Goal: Task Accomplishment & Management: Use online tool/utility

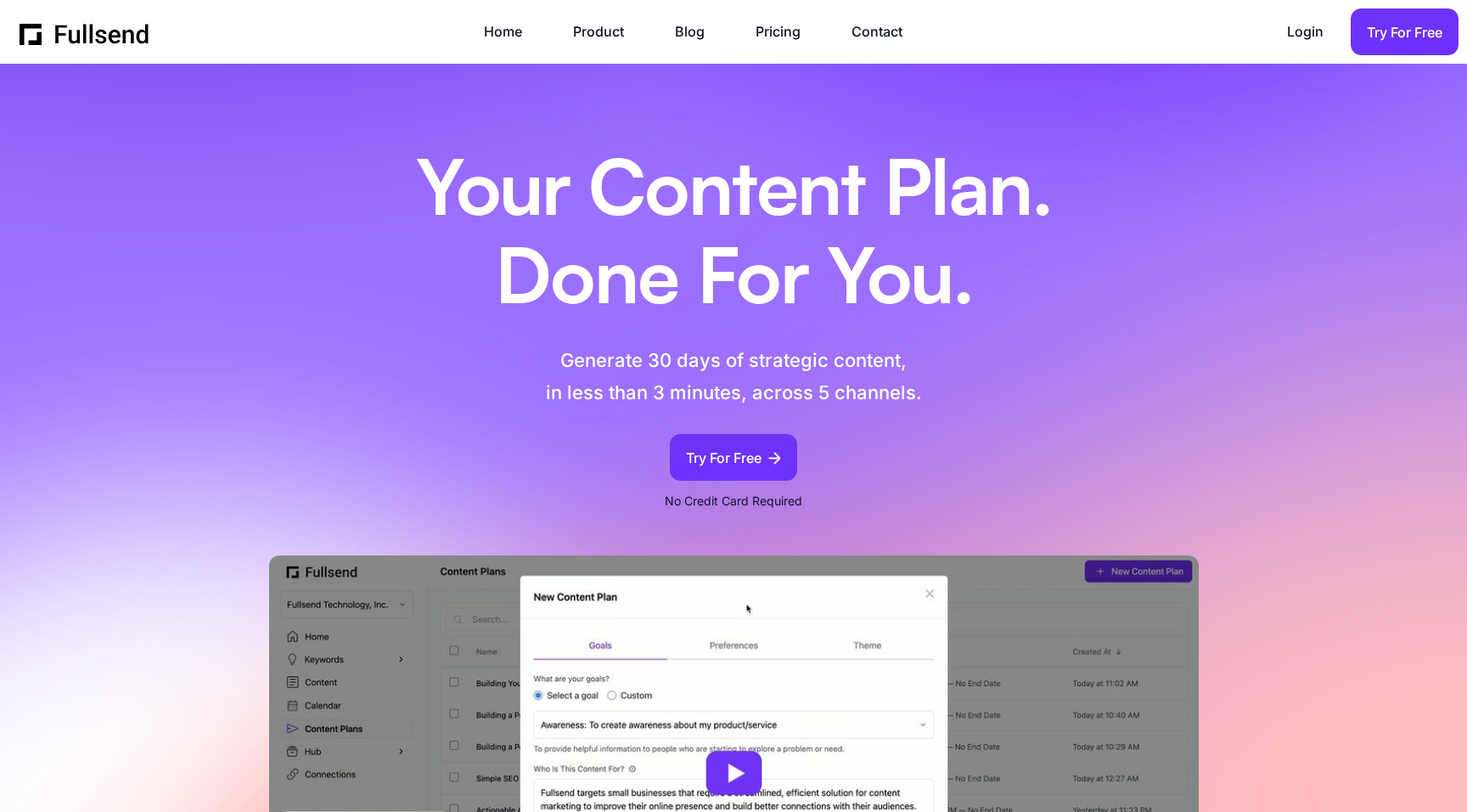
click at [1385, 38] on div "Try For Free" at bounding box center [1404, 33] width 76 height 23
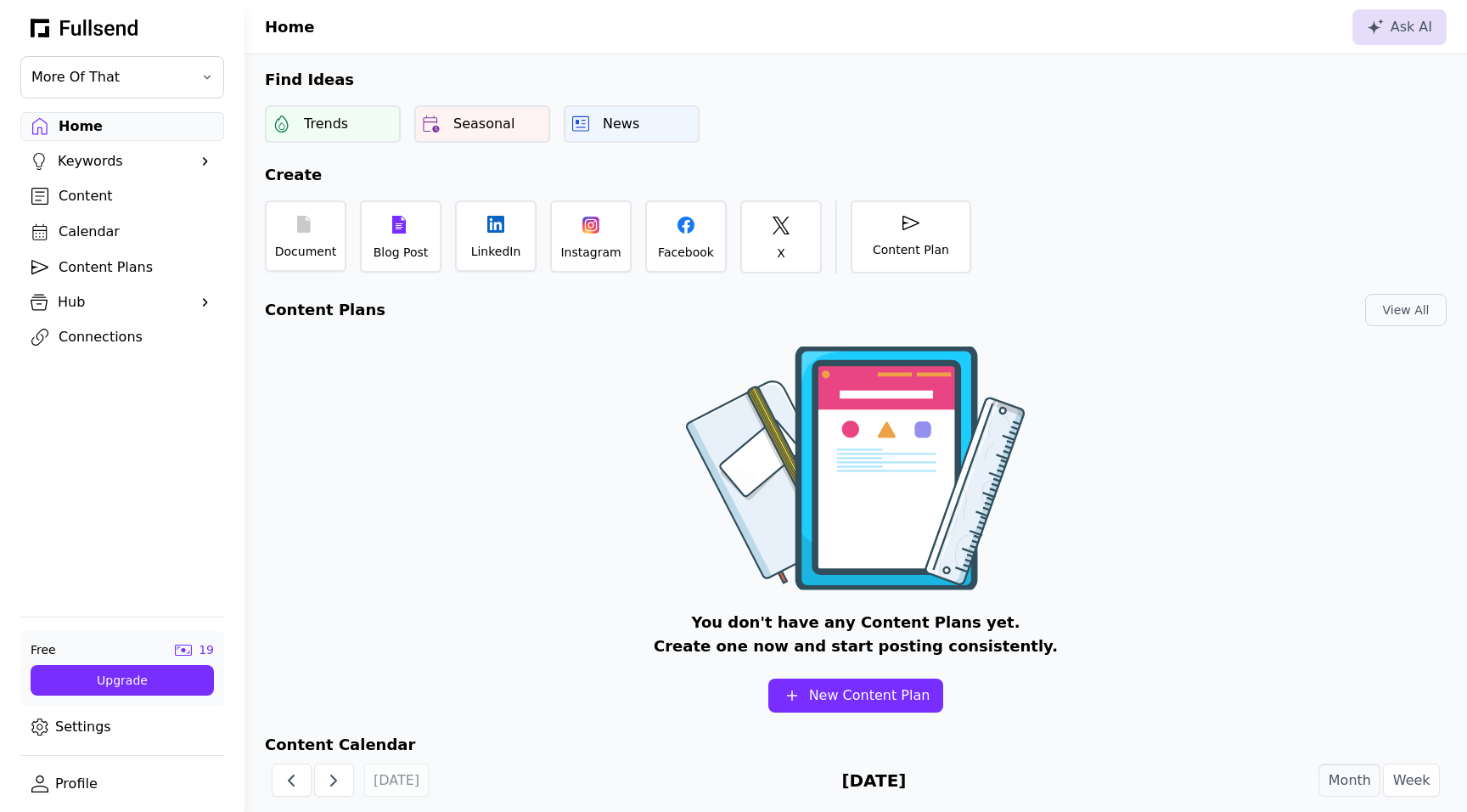
click at [65, 780] on link "Profile" at bounding box center [122, 783] width 204 height 29
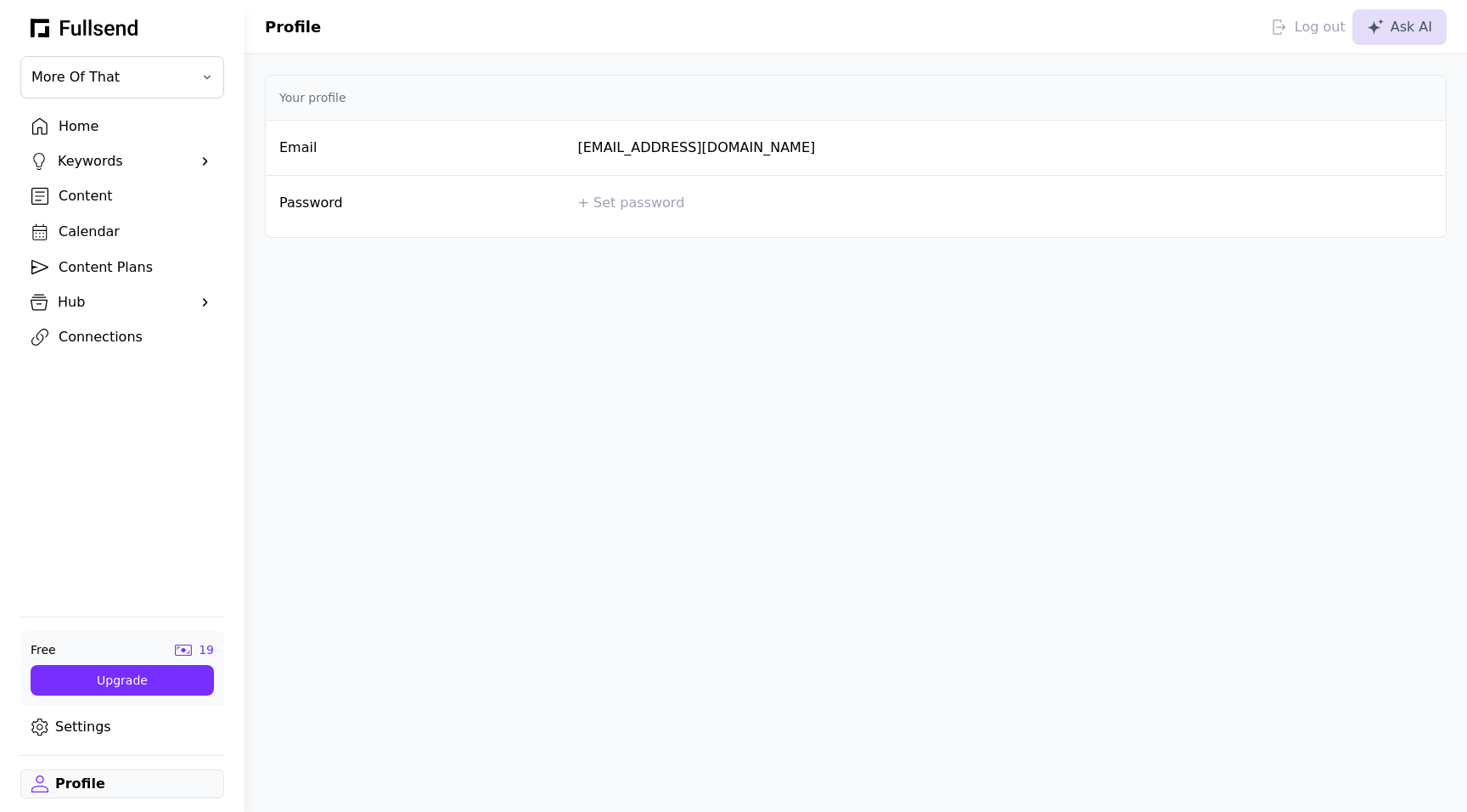
click at [1312, 27] on div "Log out" at bounding box center [1308, 27] width 75 height 21
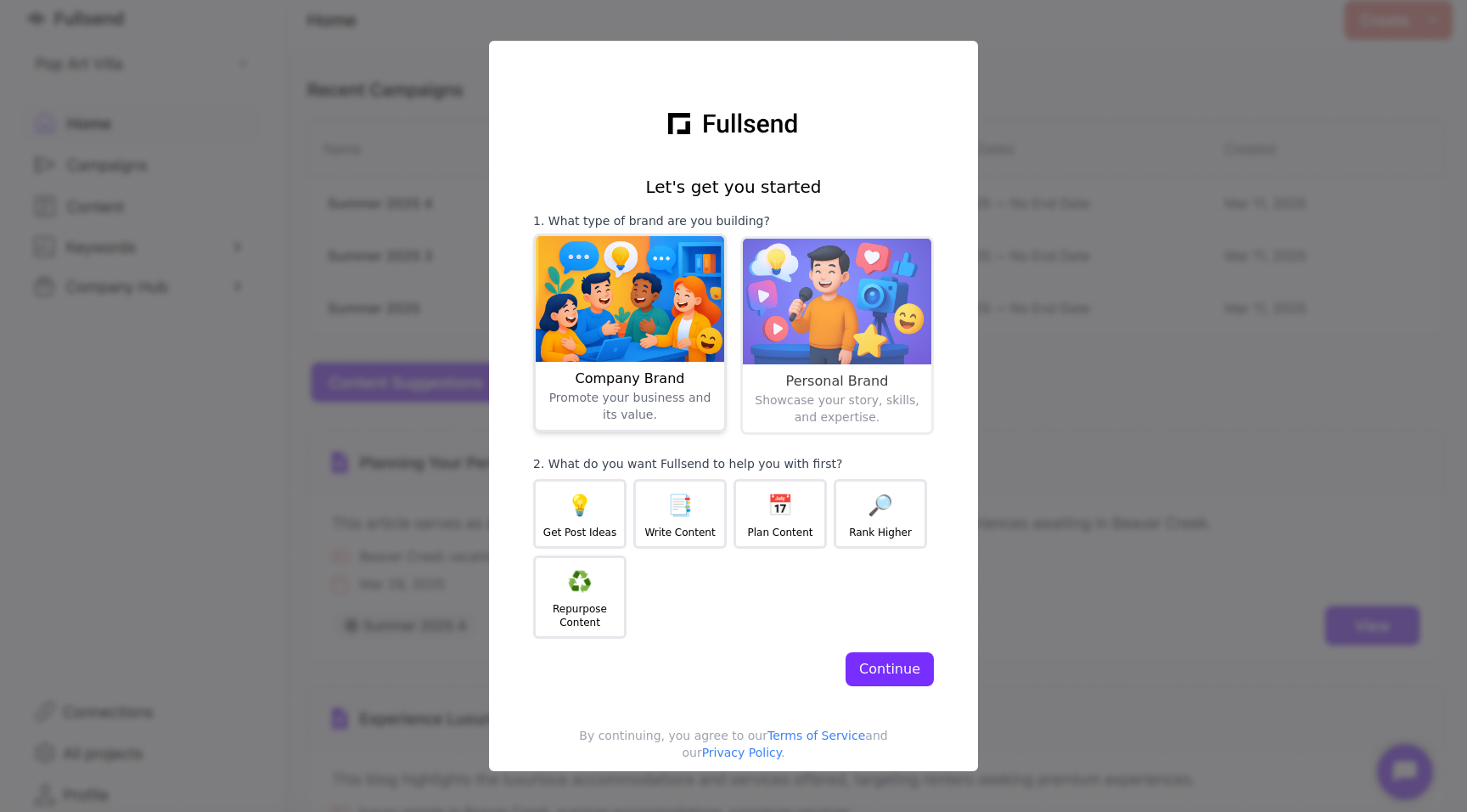
click at [663, 395] on div "Promote your business and its value." at bounding box center [630, 468] width 175 height 160
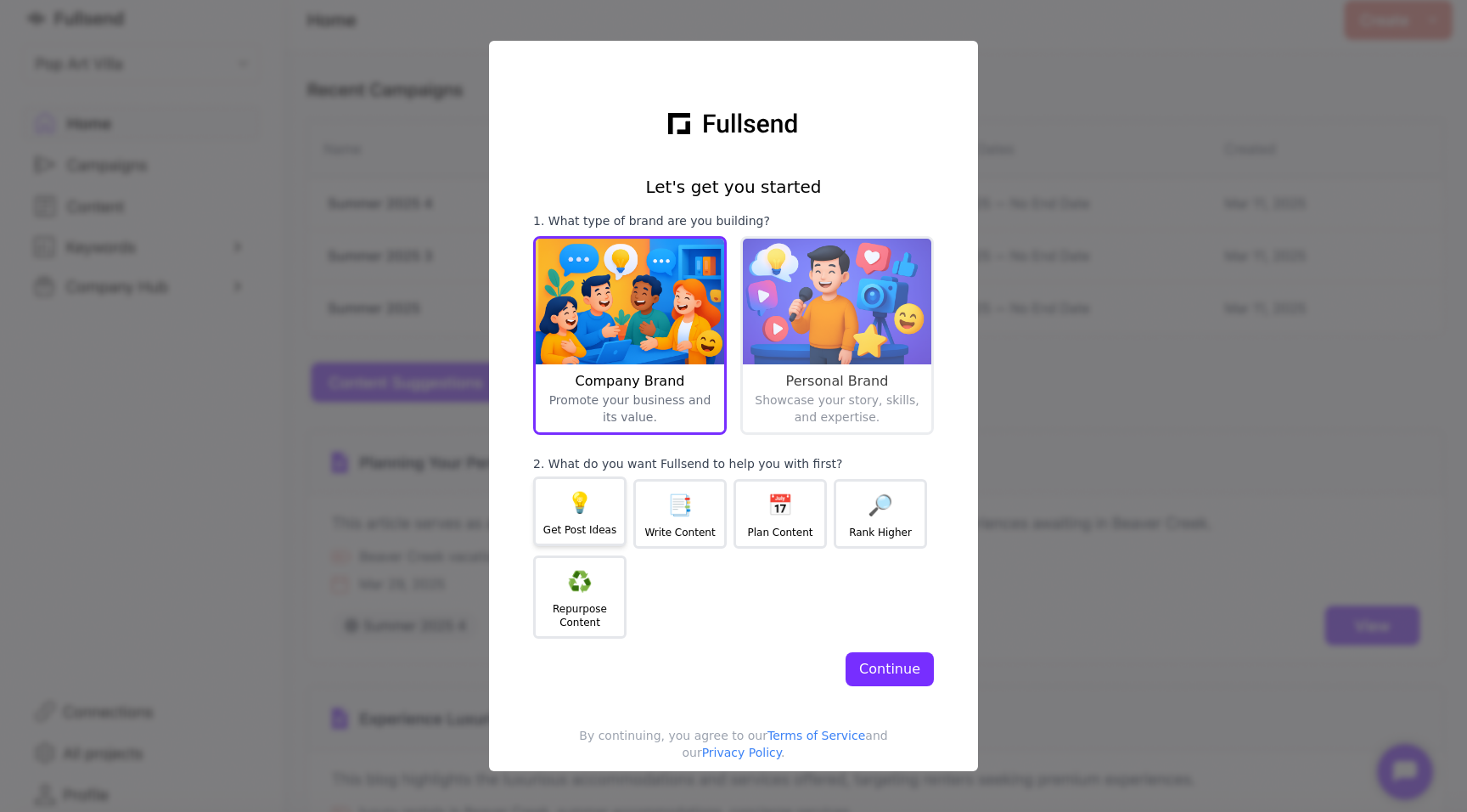
click at [574, 515] on div "💡" at bounding box center [579, 502] width 25 height 27
click at [907, 667] on div "Continue" at bounding box center [890, 669] width 61 height 21
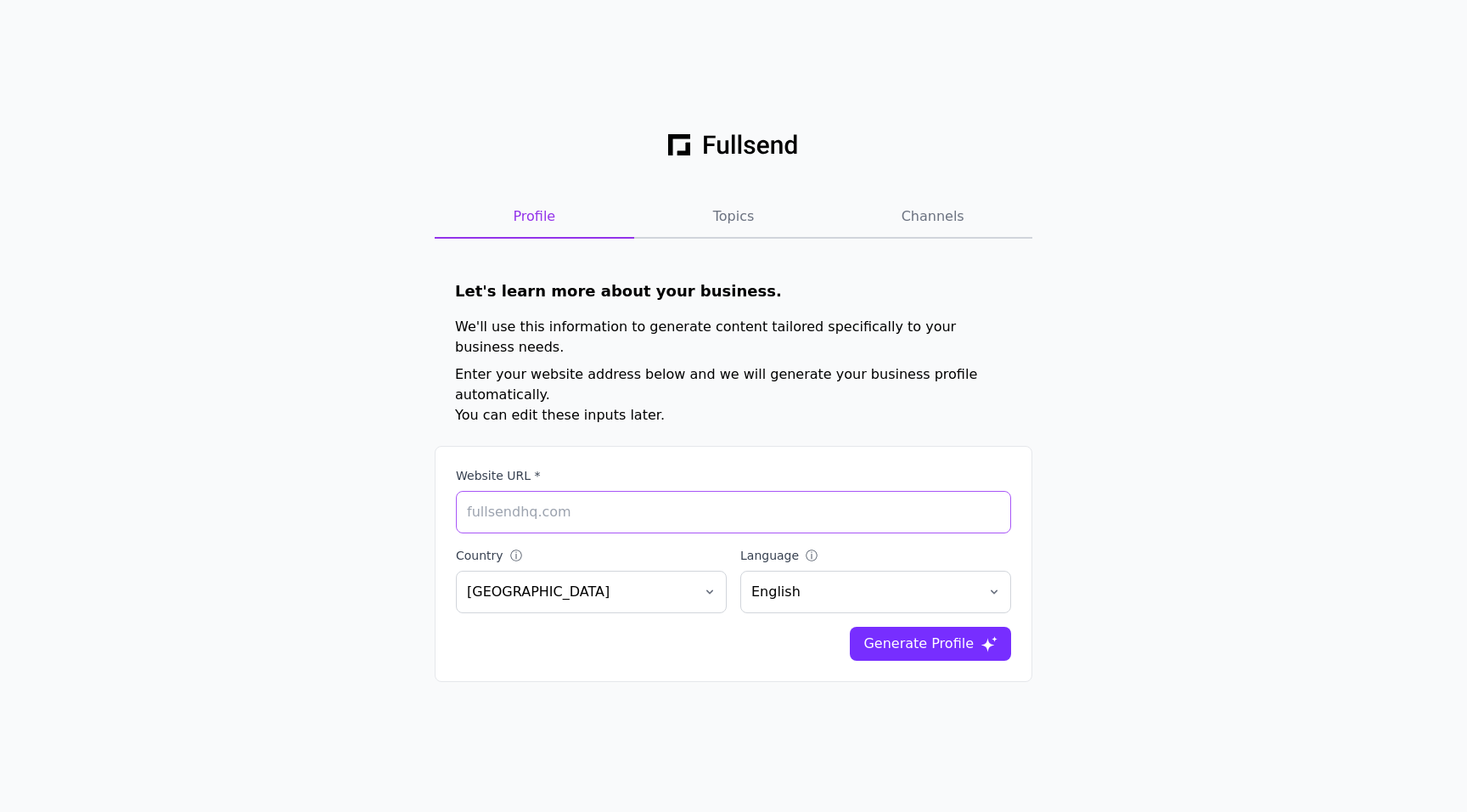
click at [734, 493] on input "Website URL *" at bounding box center [734, 511] width 555 height 42
paste input "[URL][DOMAIN_NAME]"
type input "[URL][DOMAIN_NAME]"
click at [940, 634] on div "Generate Profile" at bounding box center [919, 644] width 110 height 21
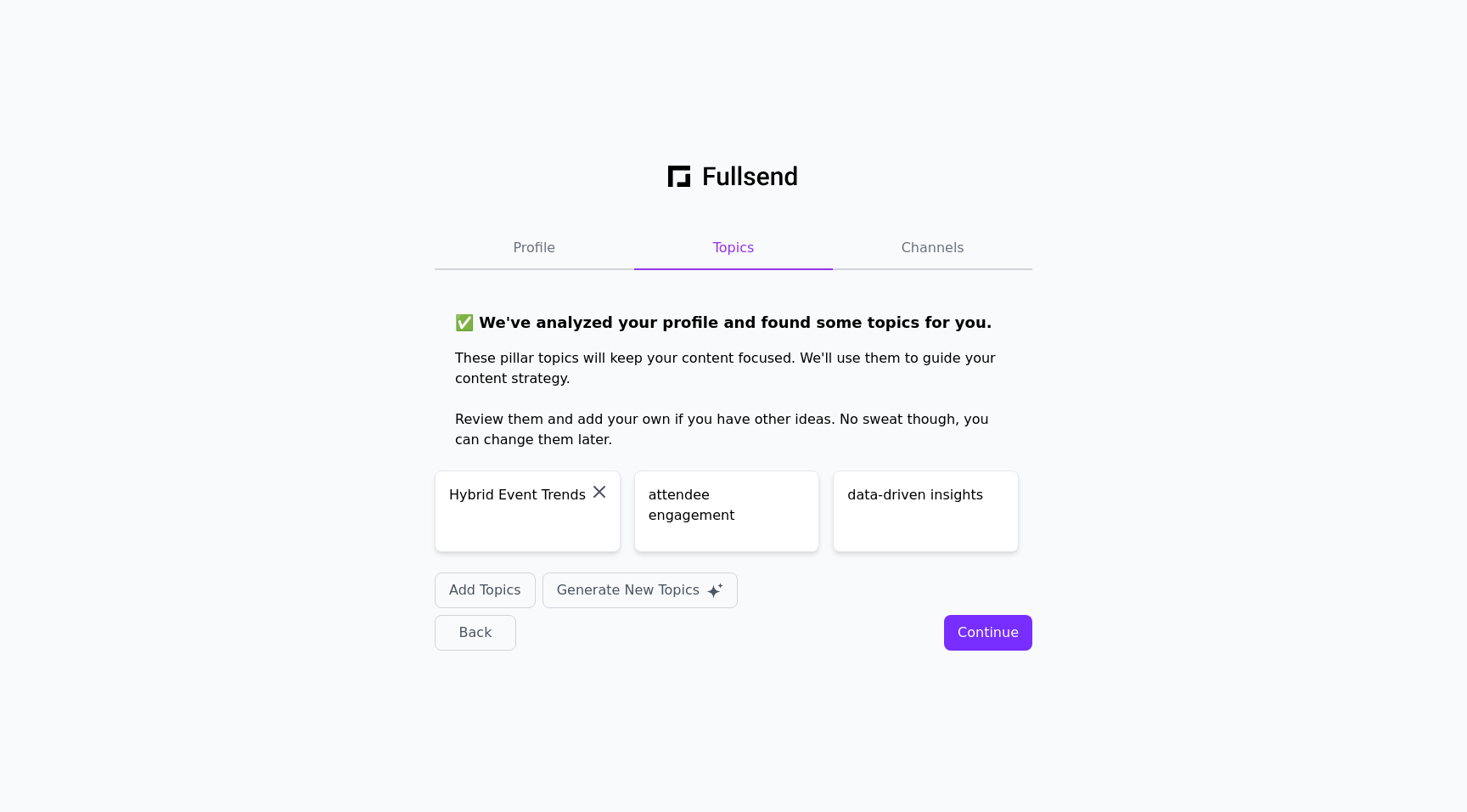
click at [597, 486] on icon "button" at bounding box center [600, 491] width 21 height 21
click at [505, 589] on div "Add Topics" at bounding box center [485, 591] width 72 height 21
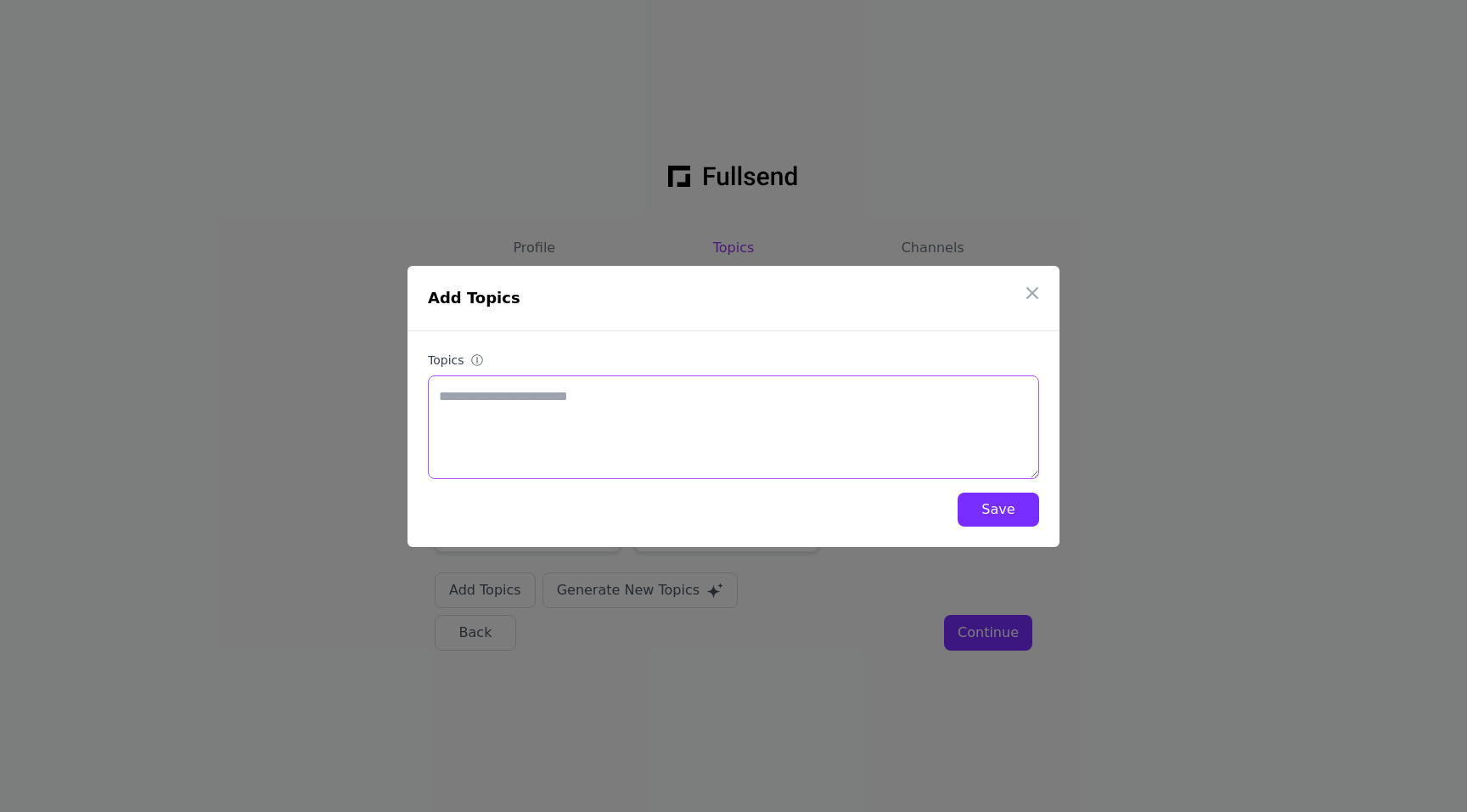
click at [645, 380] on textarea "Topics ⓘ" at bounding box center [734, 427] width 611 height 104
paste textarea "**********"
click at [637, 400] on textarea "**********" at bounding box center [734, 427] width 611 height 104
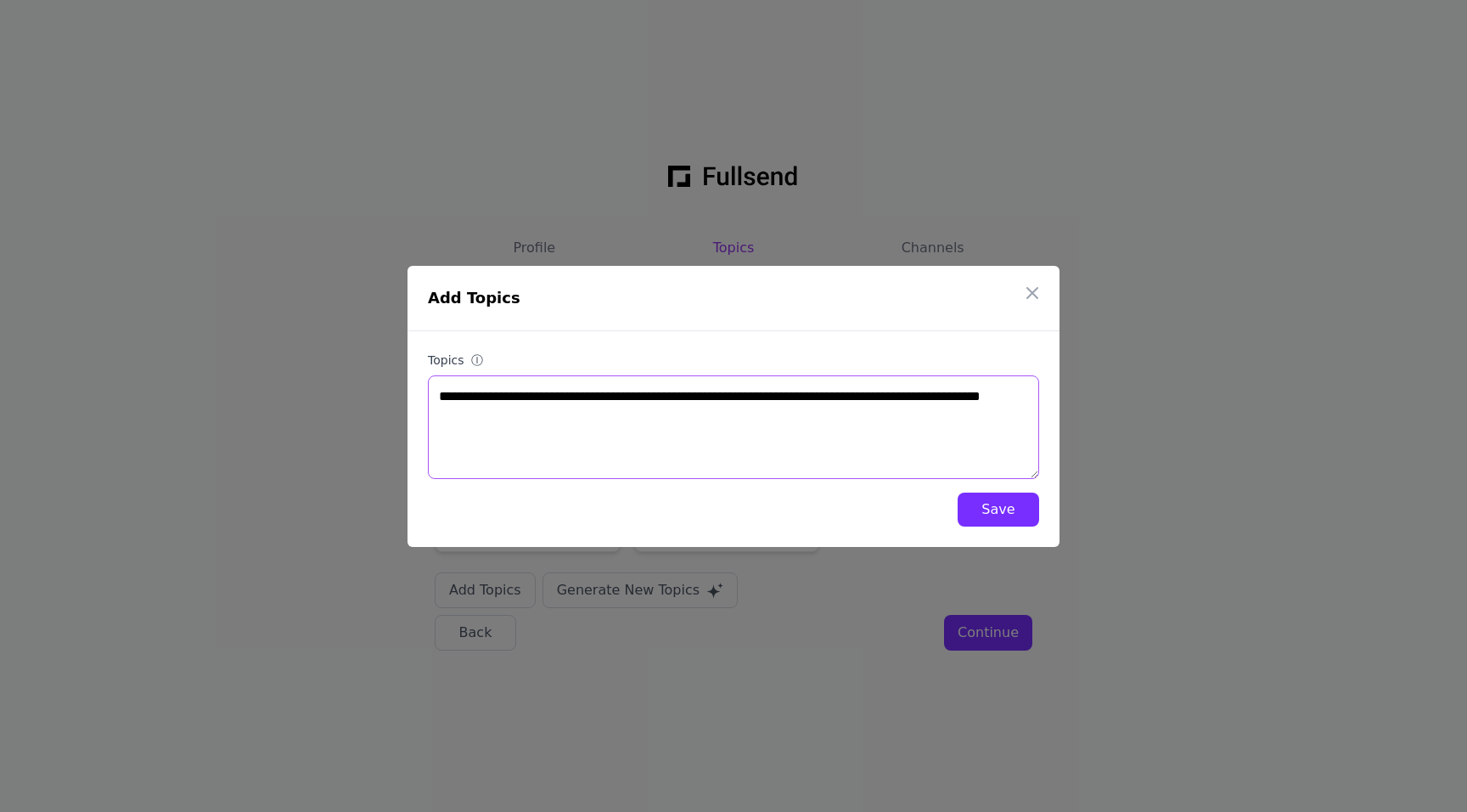
paste textarea "**********"
type textarea "**********"
click at [1002, 495] on button "Save" at bounding box center [998, 509] width 81 height 34
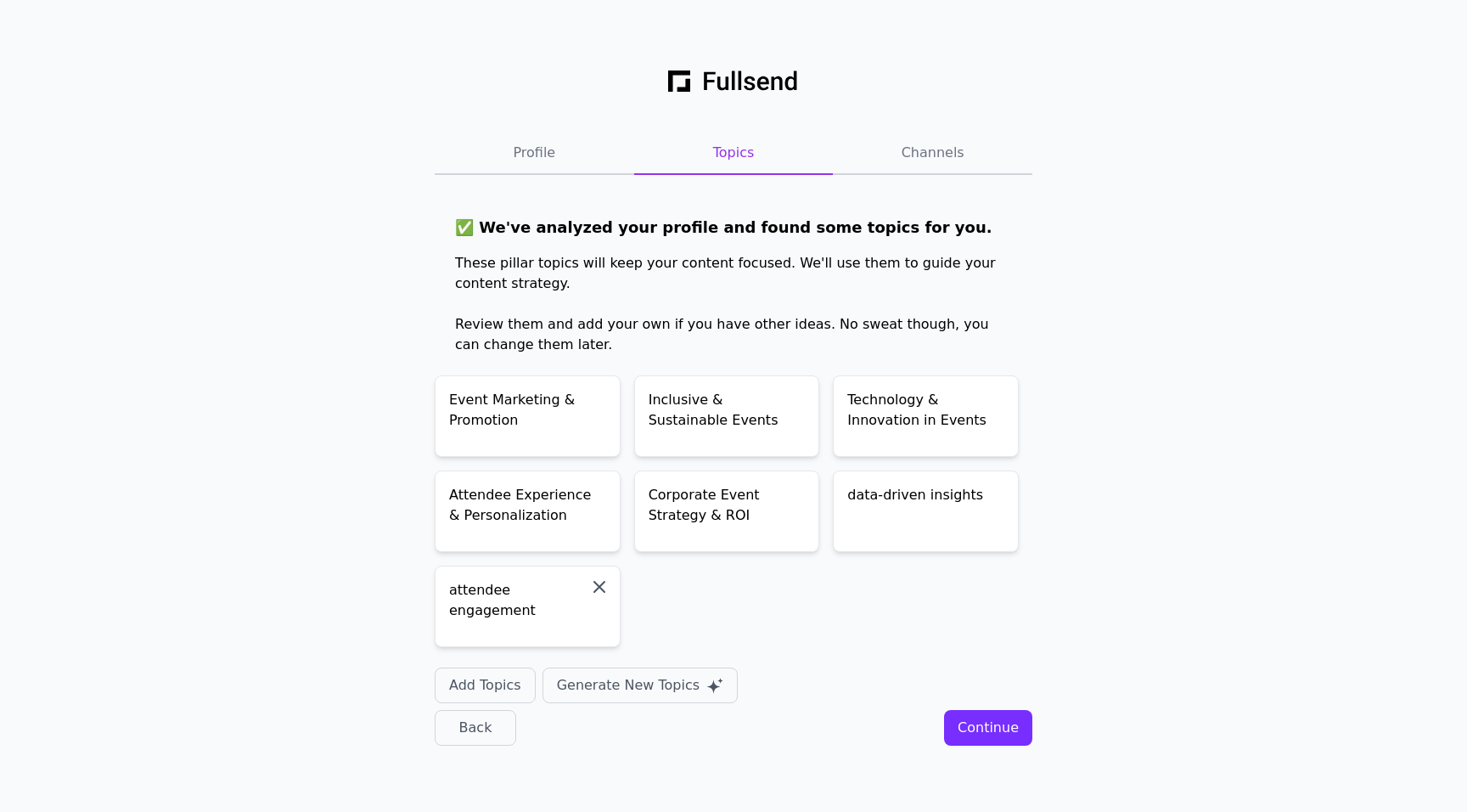
click at [603, 588] on icon "button" at bounding box center [600, 587] width 21 height 21
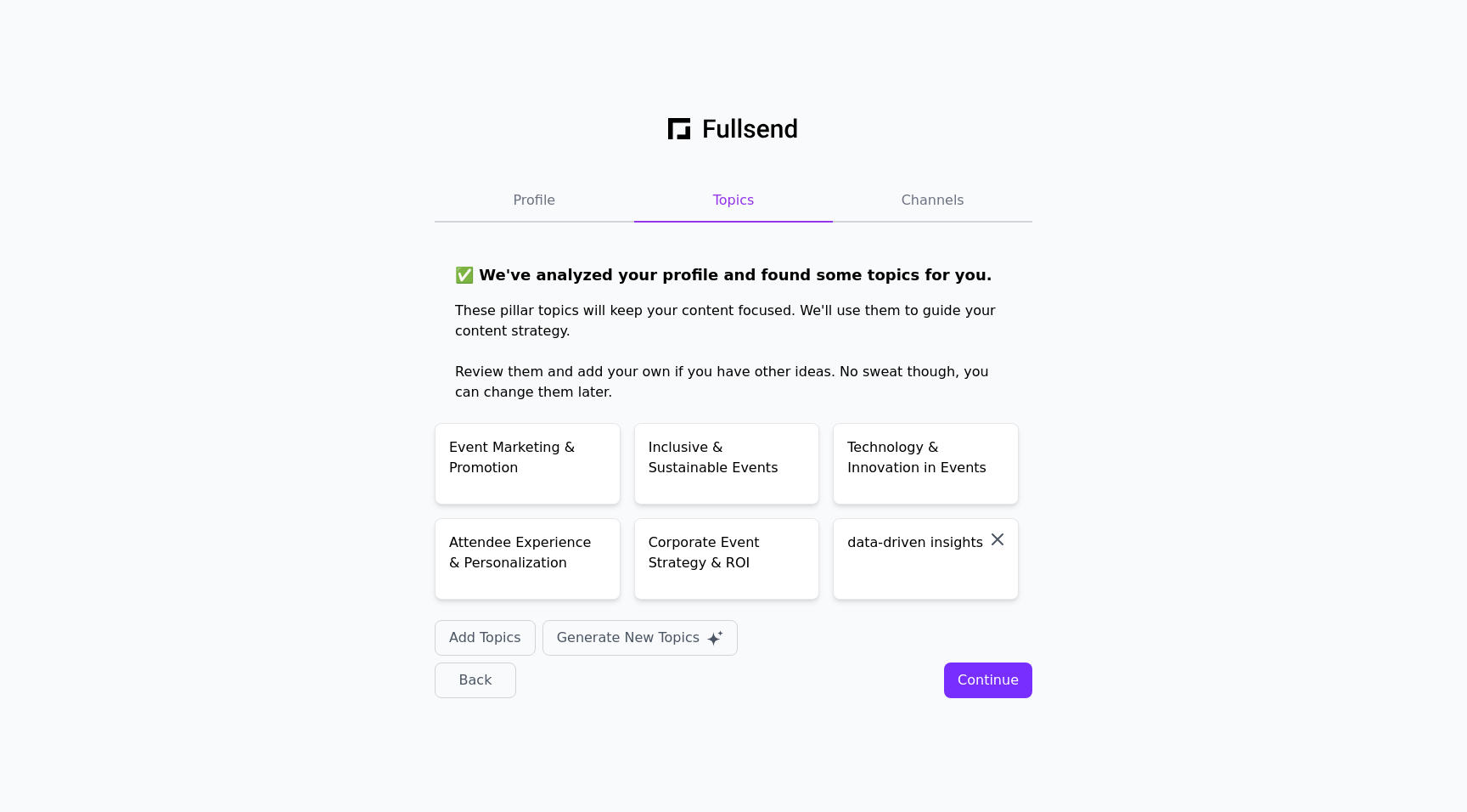
click at [986, 534] on button "button" at bounding box center [998, 539] width 34 height 34
click at [994, 706] on div "Profile Topics Channels ✅ We've analyzed your profile and found some topics for…" at bounding box center [734, 406] width 652 height 638
click at [994, 679] on div "Continue" at bounding box center [988, 680] width 61 height 21
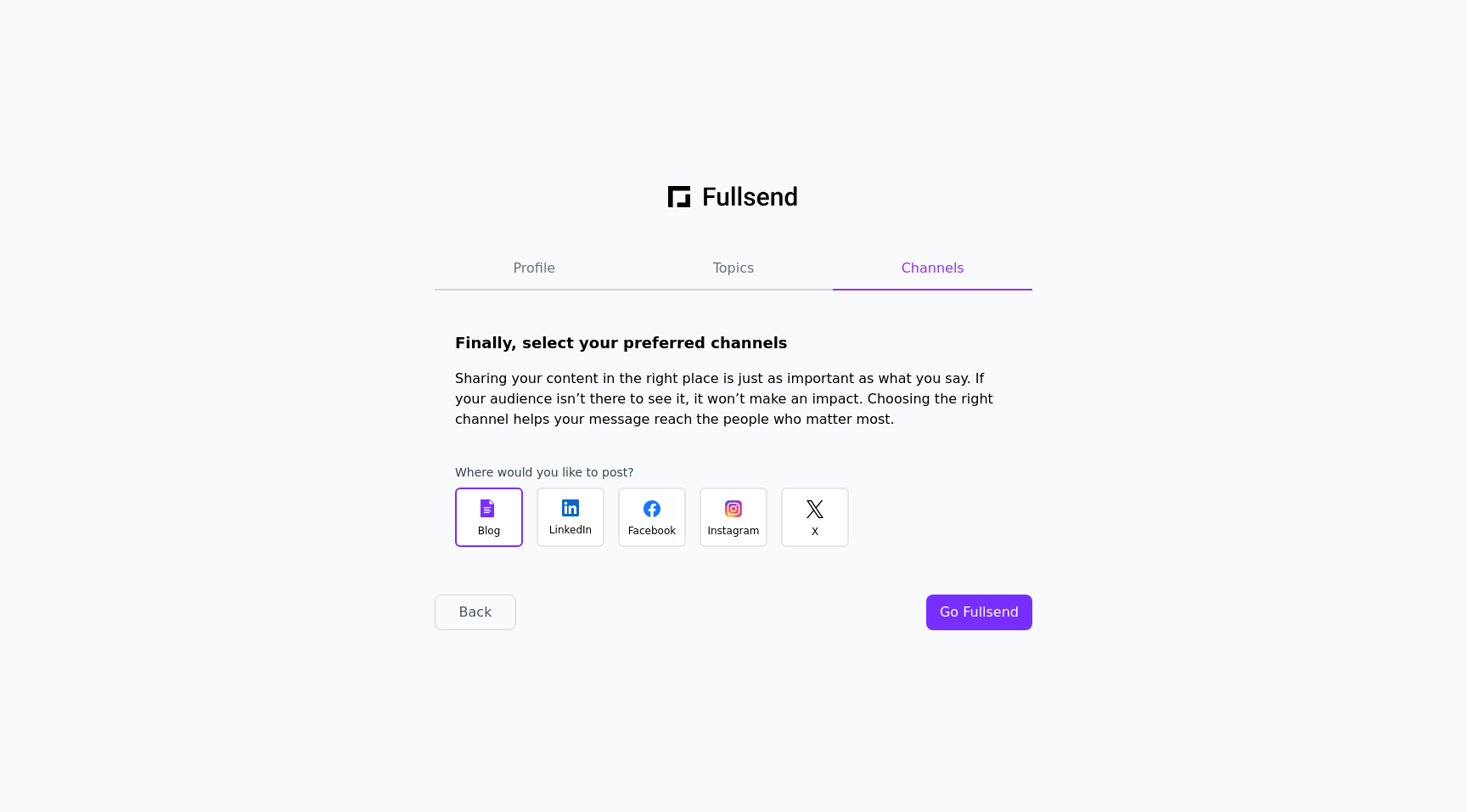
click at [991, 610] on div "Go Fullsend" at bounding box center [979, 612] width 79 height 21
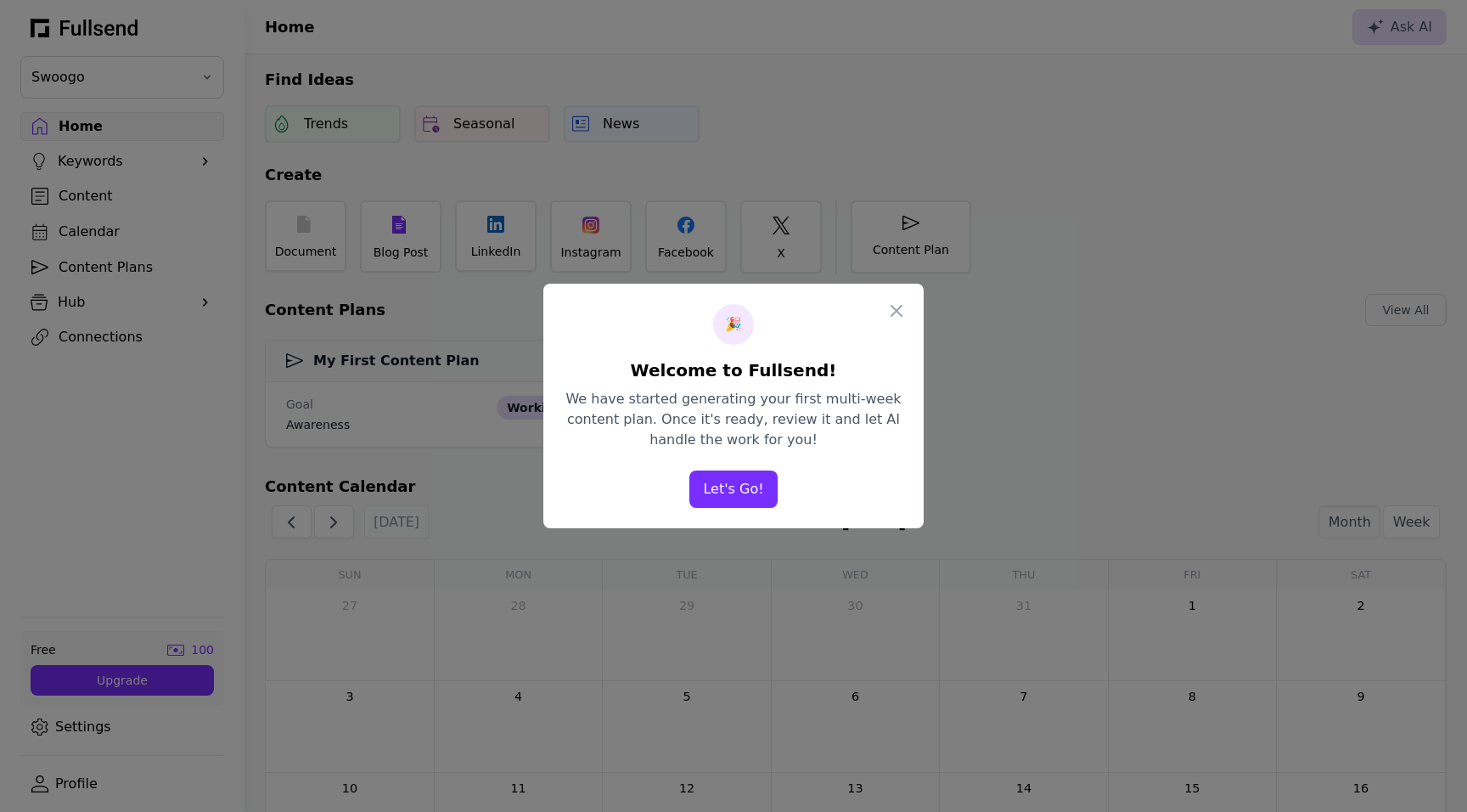
click at [734, 487] on button "Let's Go!" at bounding box center [734, 489] width 88 height 37
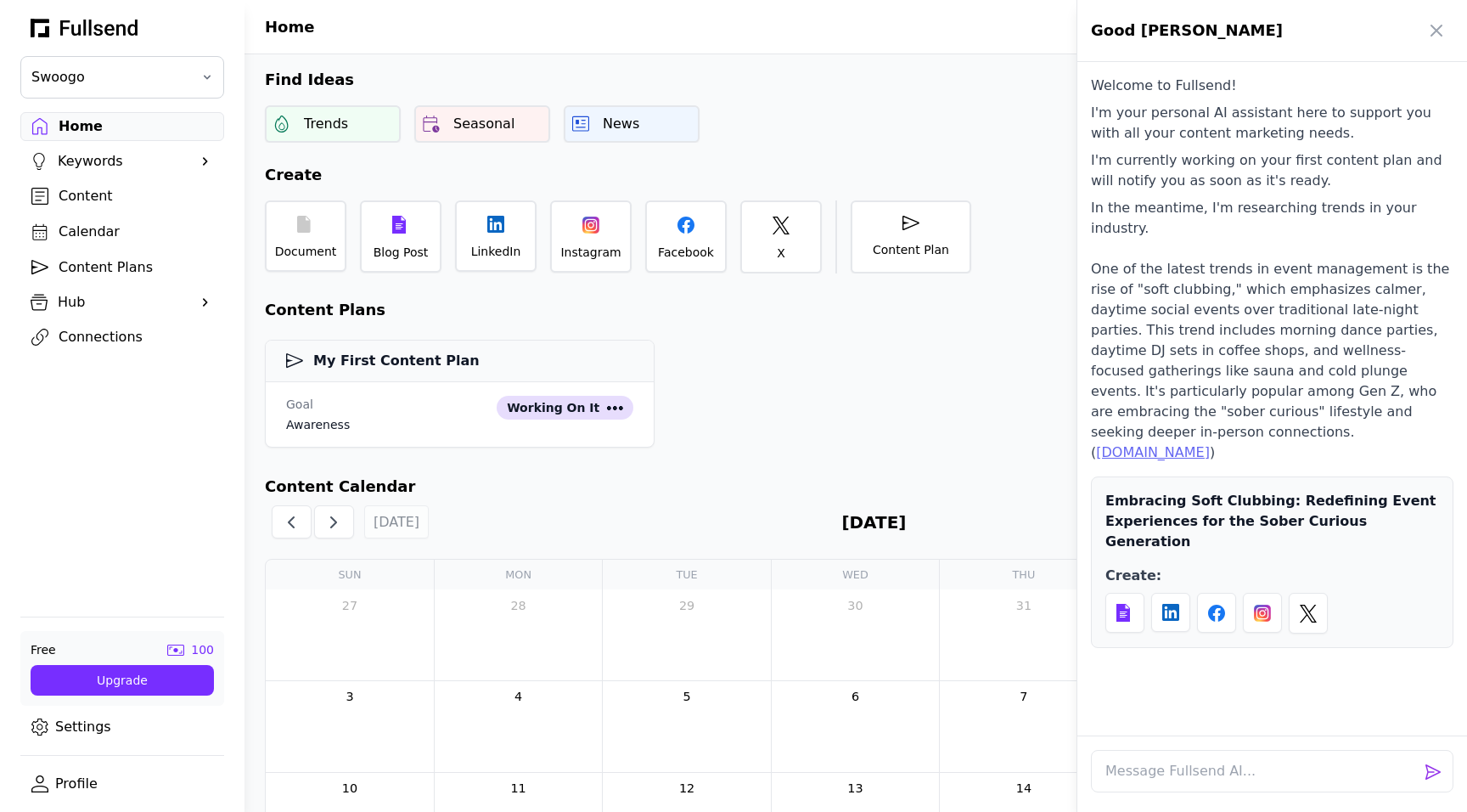
click at [61, 769] on div at bounding box center [734, 406] width 1467 height 812
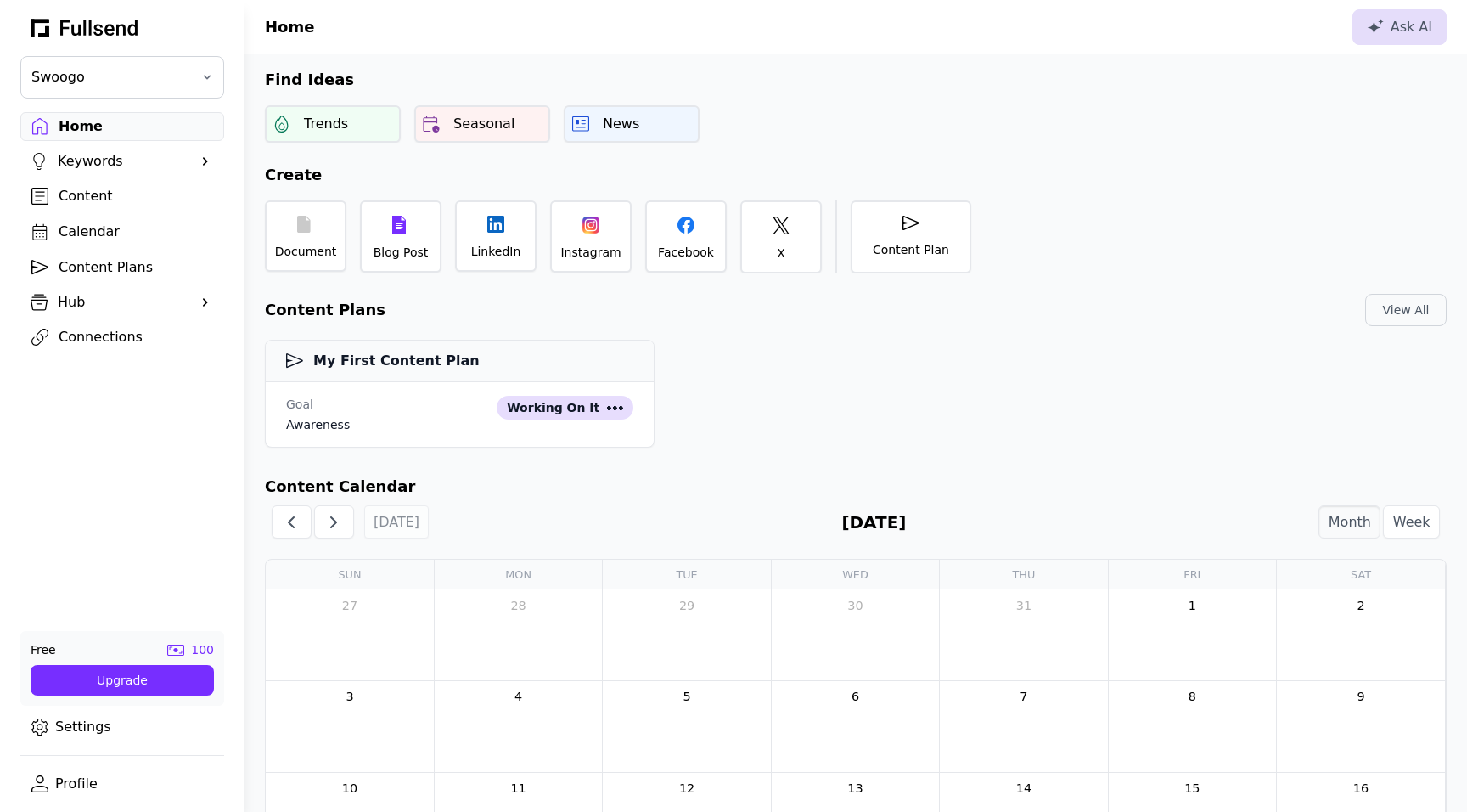
click at [61, 786] on link "Profile" at bounding box center [122, 783] width 204 height 29
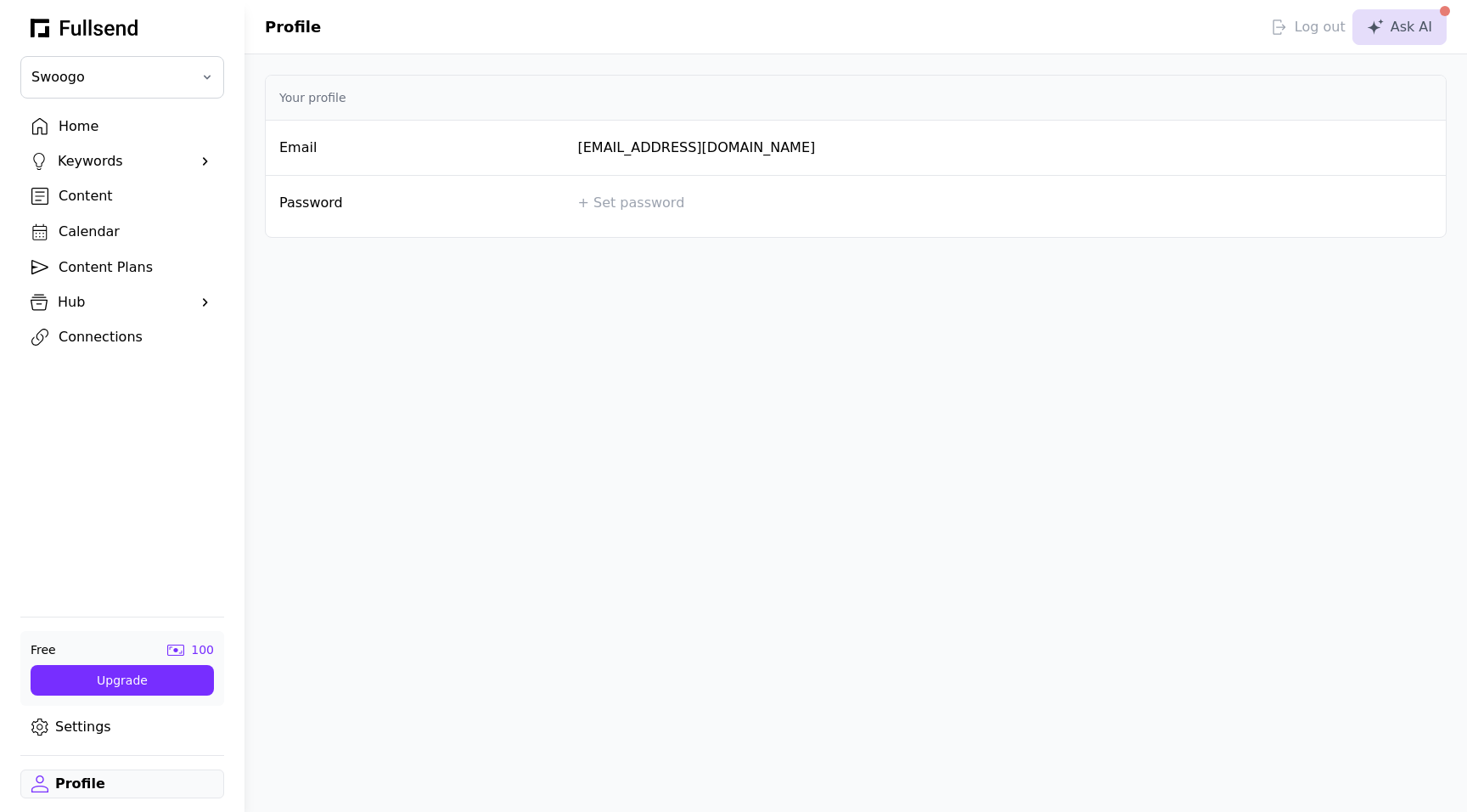
click at [137, 300] on div "Hub" at bounding box center [122, 303] width 129 height 21
click at [85, 353] on div "Brand" at bounding box center [135, 359] width 154 height 21
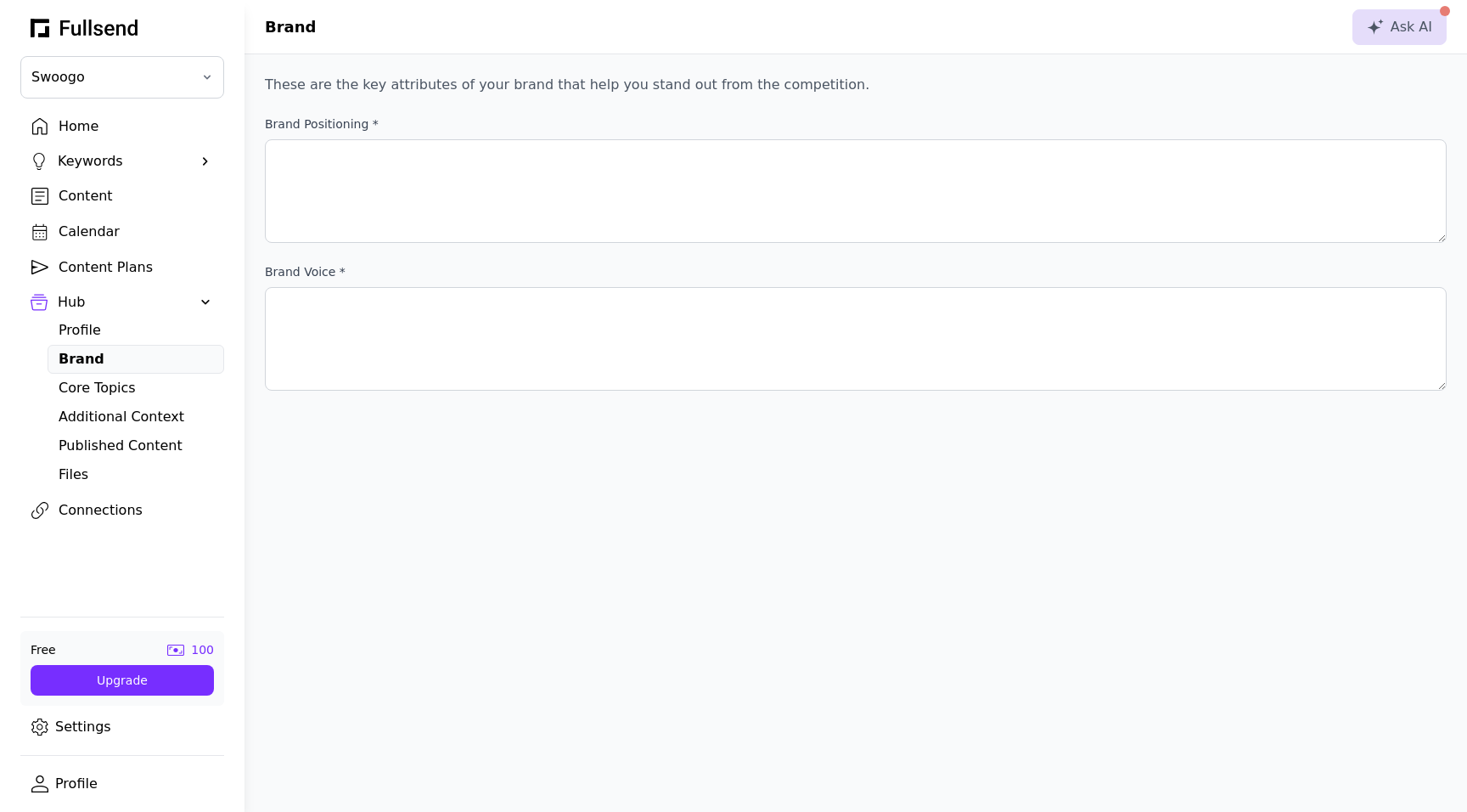
click at [112, 379] on div "Core Topics" at bounding box center [135, 388] width 154 height 21
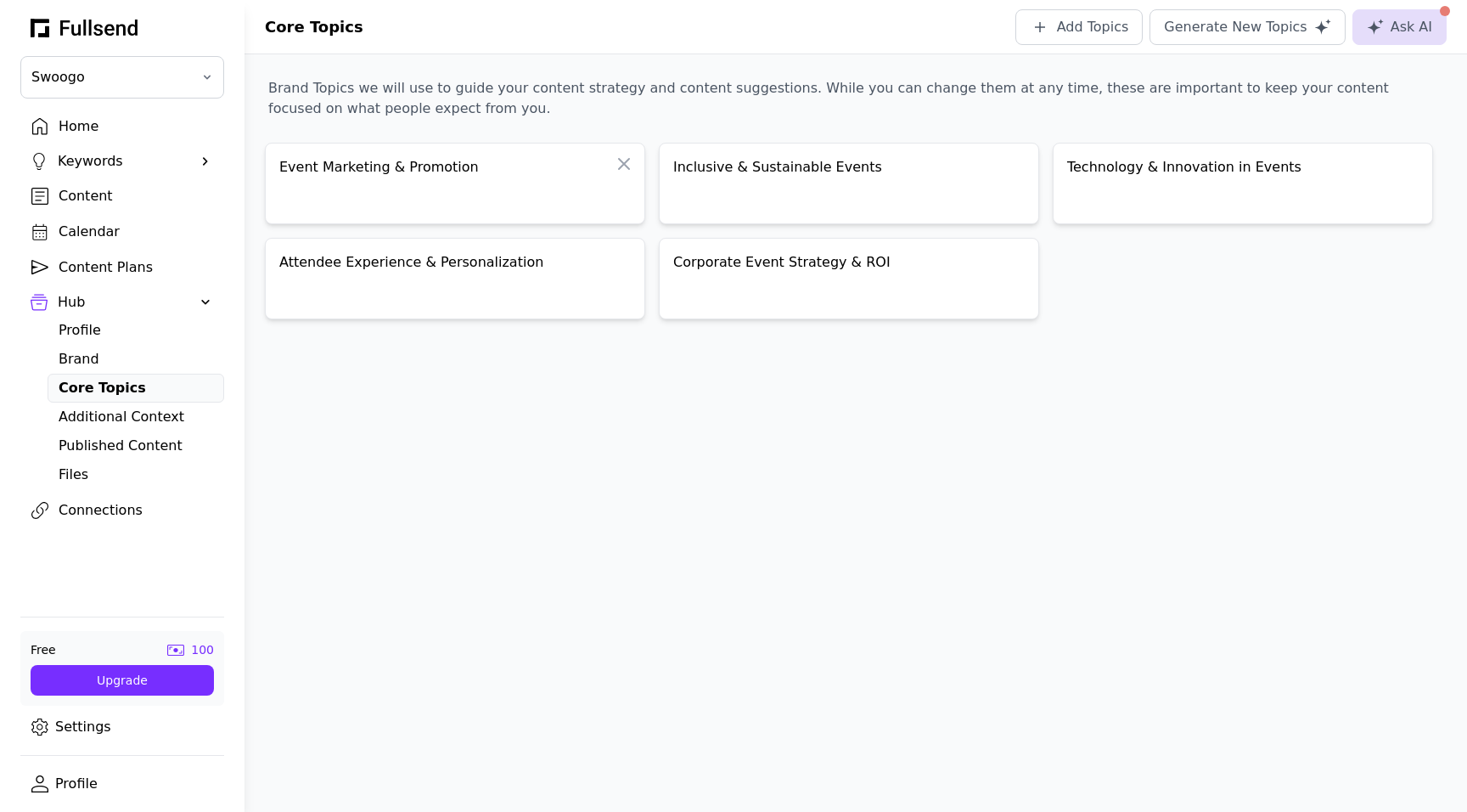
click at [659, 214] on div "Event Marketing & Promotion" at bounding box center [848, 183] width 380 height 81
click at [391, 172] on div "Event Marketing & Promotion" at bounding box center [455, 168] width 351 height 23
click at [122, 414] on div "Additional Context" at bounding box center [135, 417] width 154 height 21
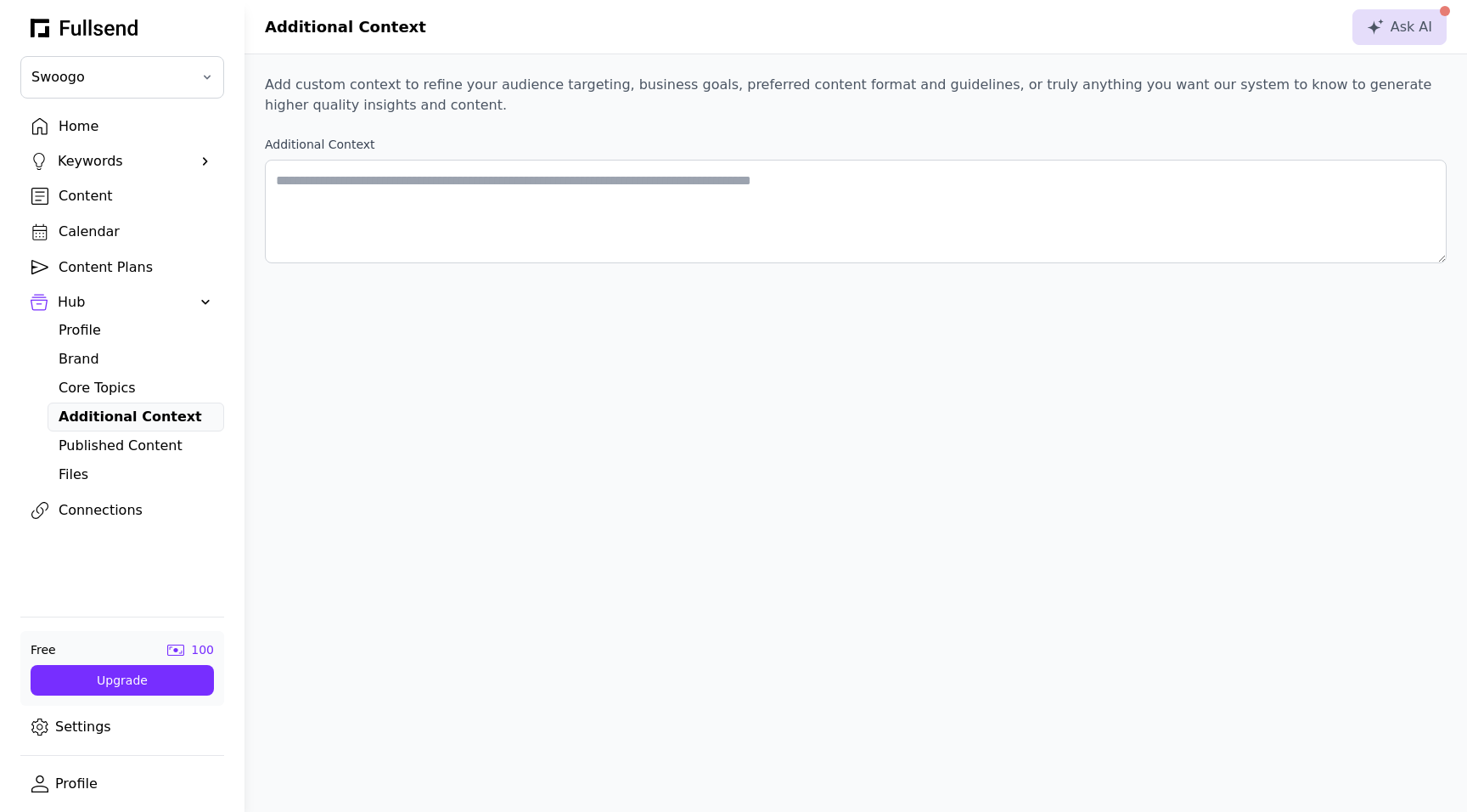
click at [109, 440] on div "Published Content" at bounding box center [135, 446] width 154 height 21
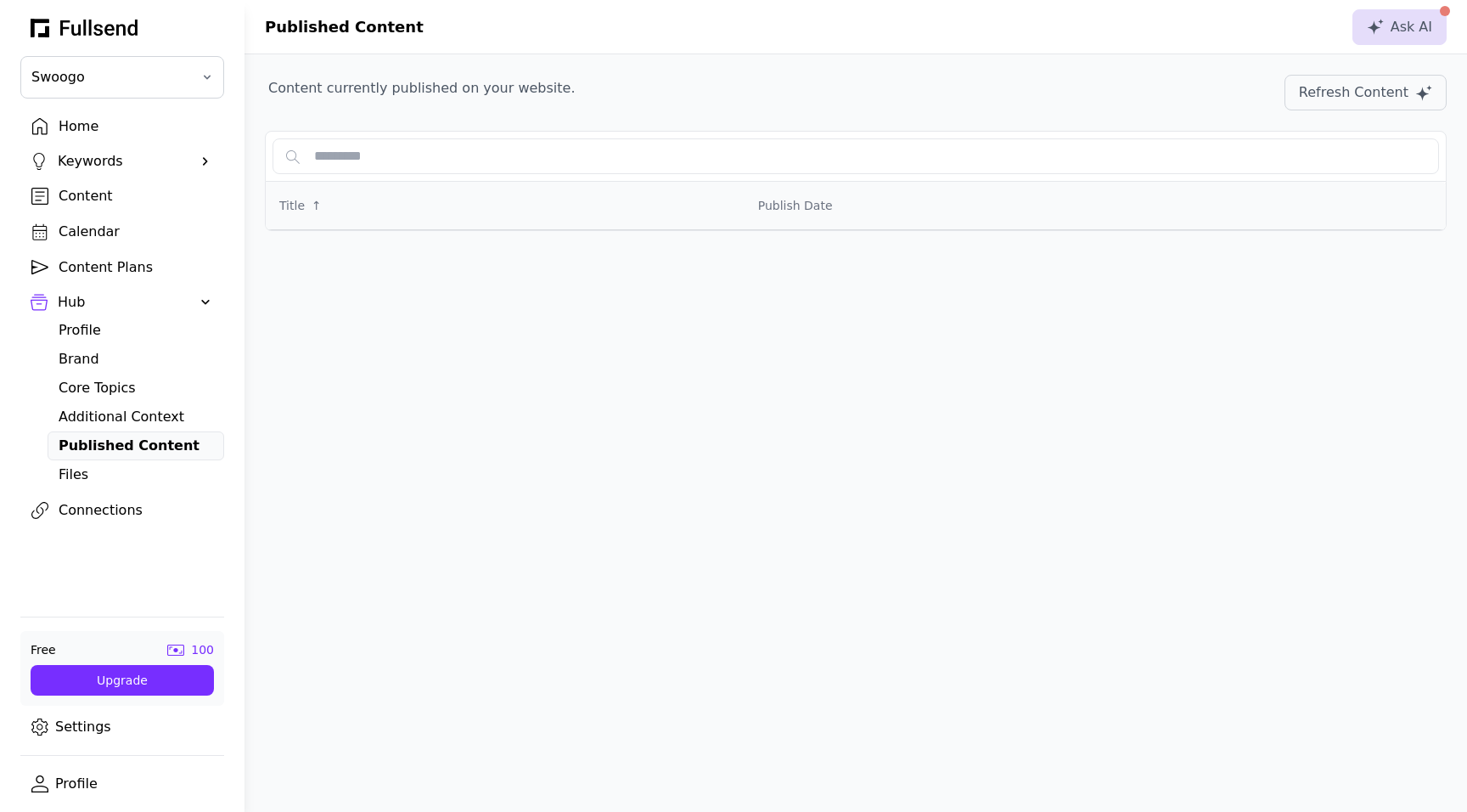
click at [98, 356] on div "Brand" at bounding box center [135, 359] width 154 height 21
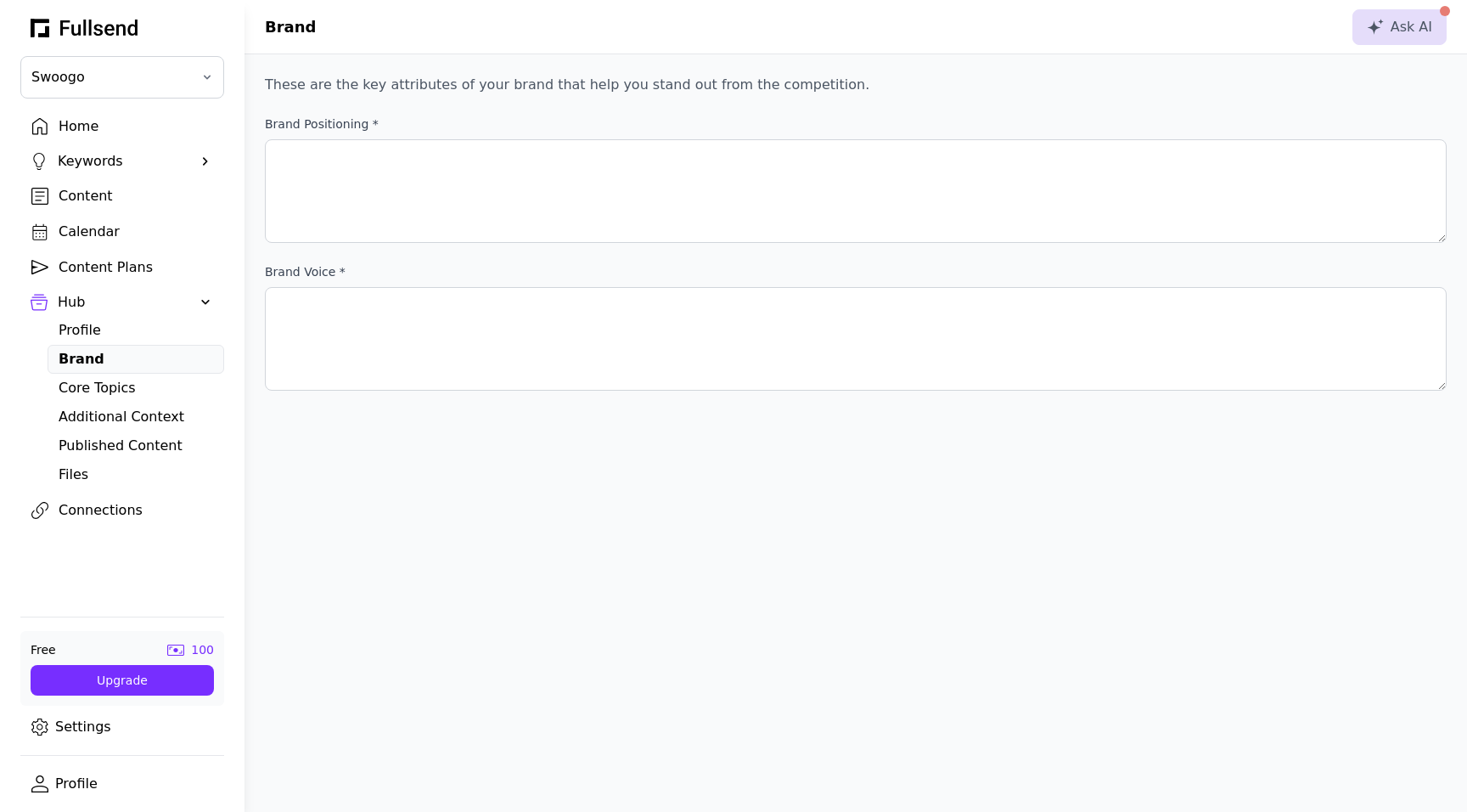
click at [119, 325] on div "Profile" at bounding box center [135, 331] width 154 height 21
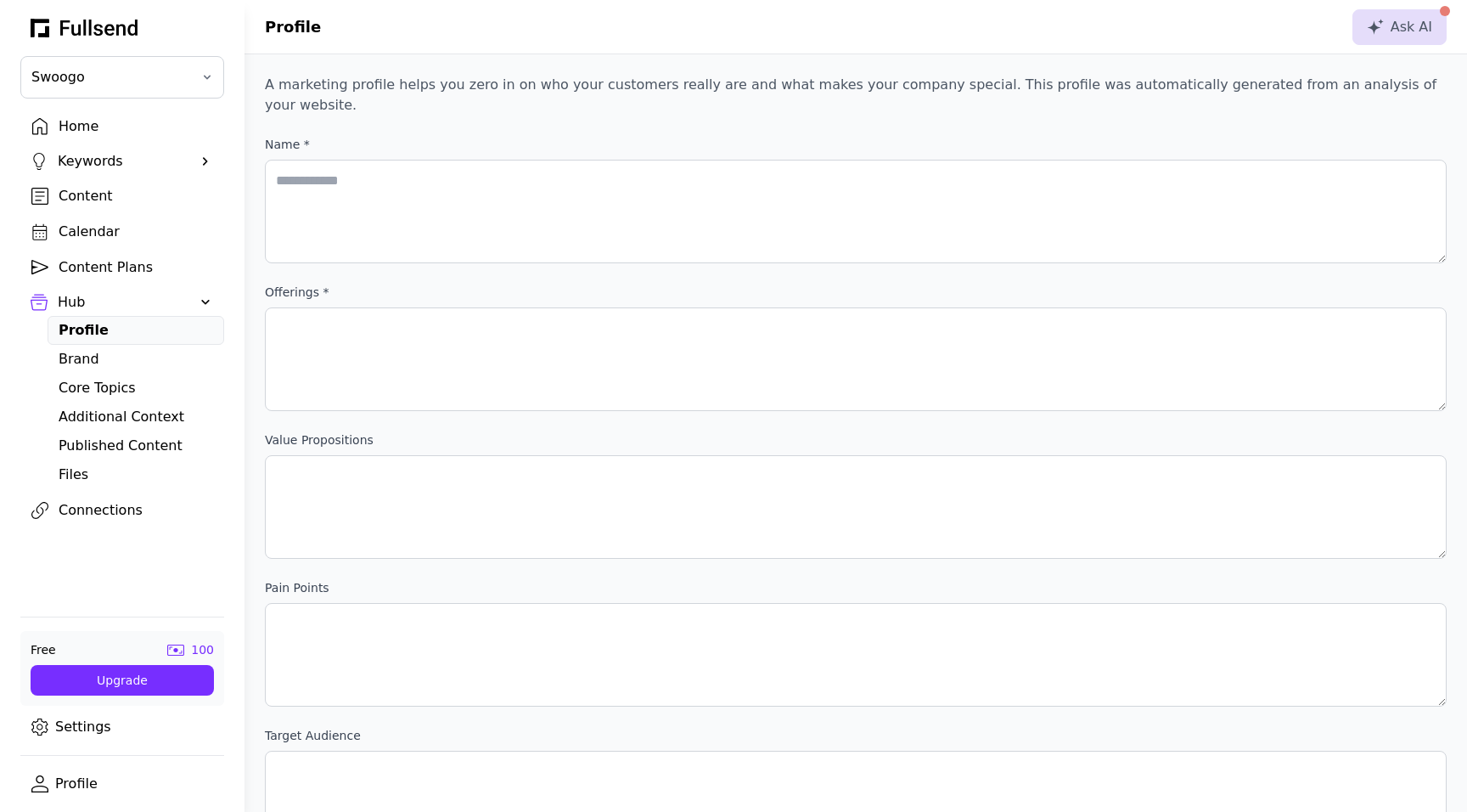
click at [98, 354] on div "Brand" at bounding box center [135, 359] width 154 height 21
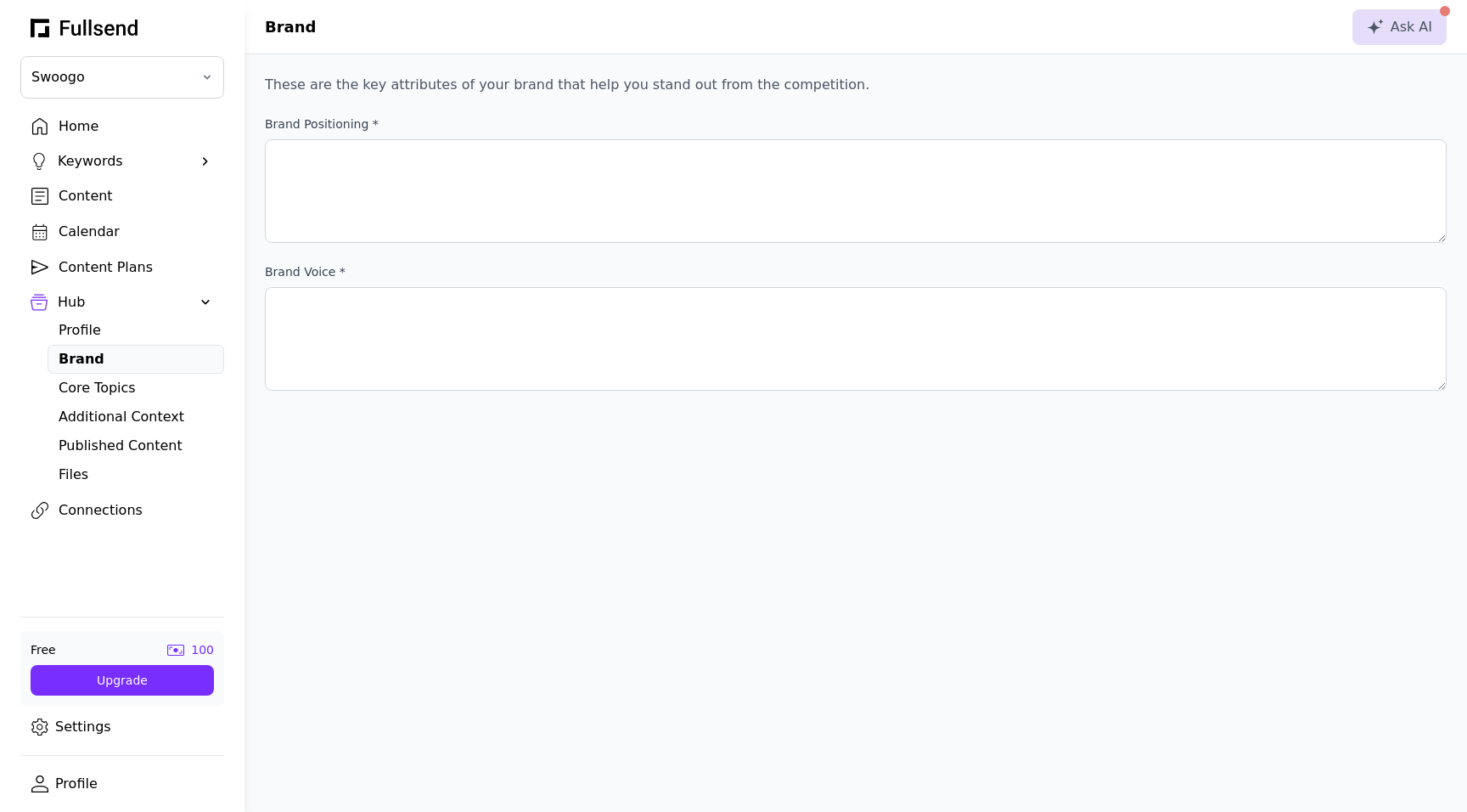
click at [105, 391] on div "Core Topics" at bounding box center [135, 388] width 154 height 21
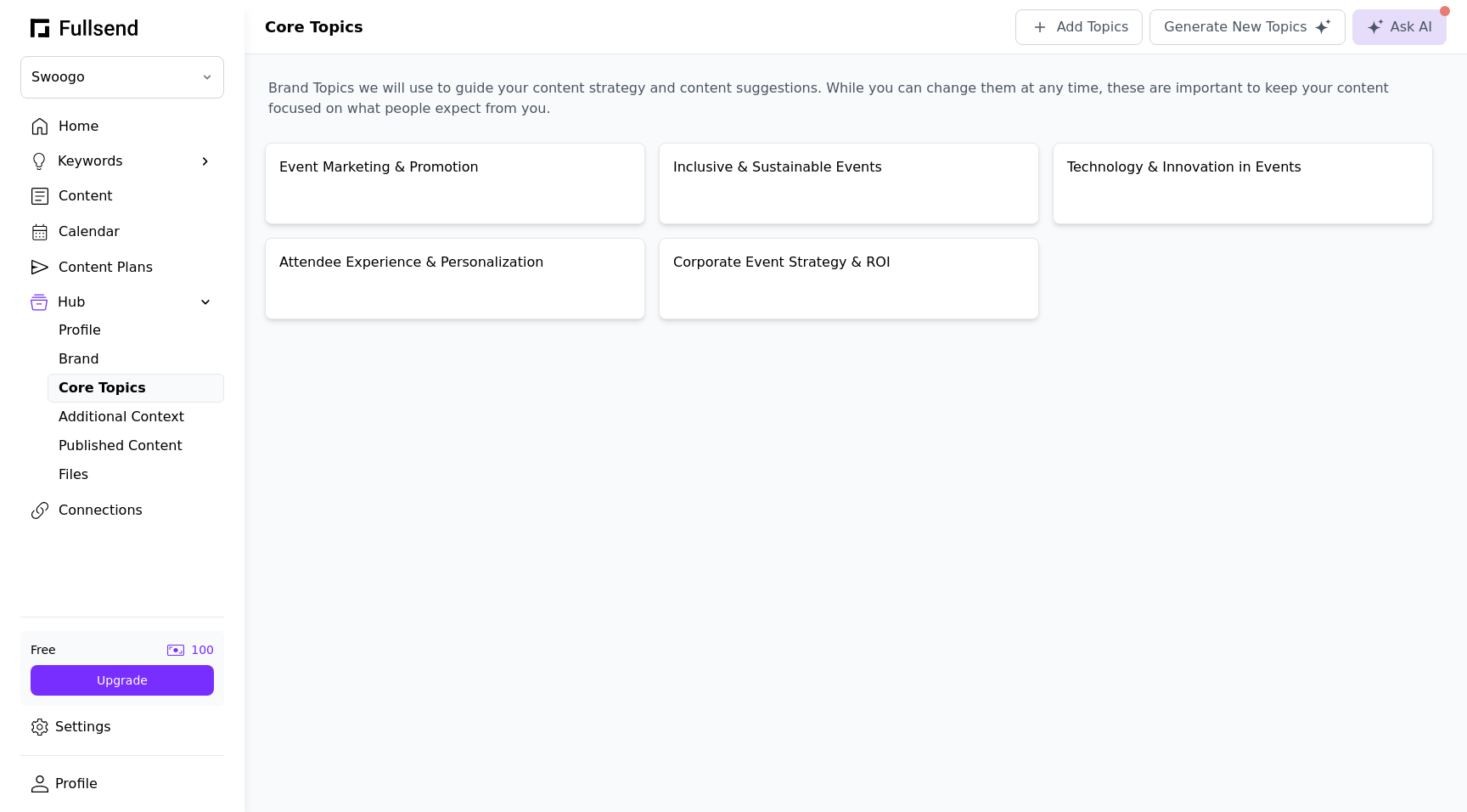
click at [112, 419] on div "Additional Context" at bounding box center [135, 417] width 154 height 21
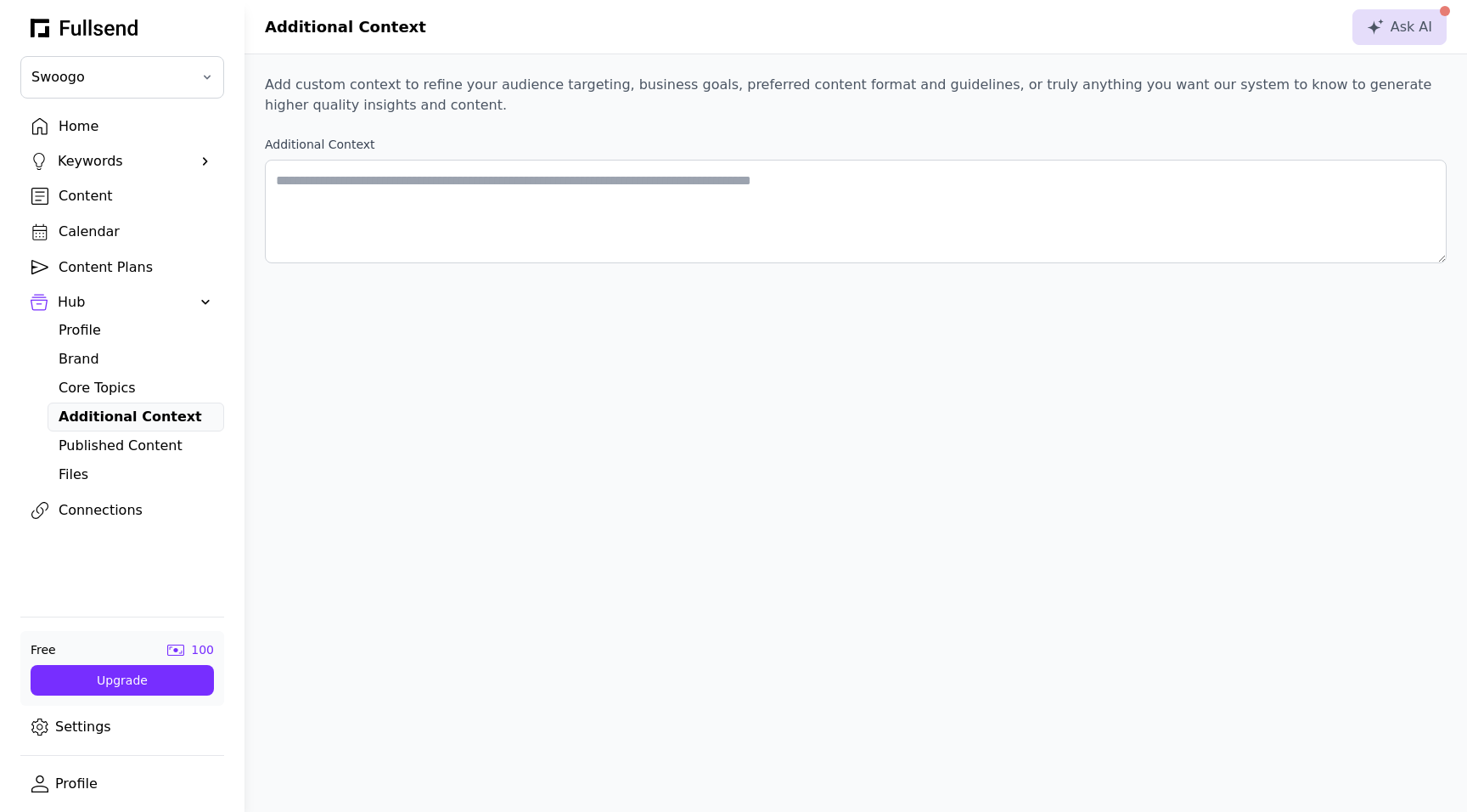
click at [94, 130] on div "Home" at bounding box center [135, 126] width 154 height 21
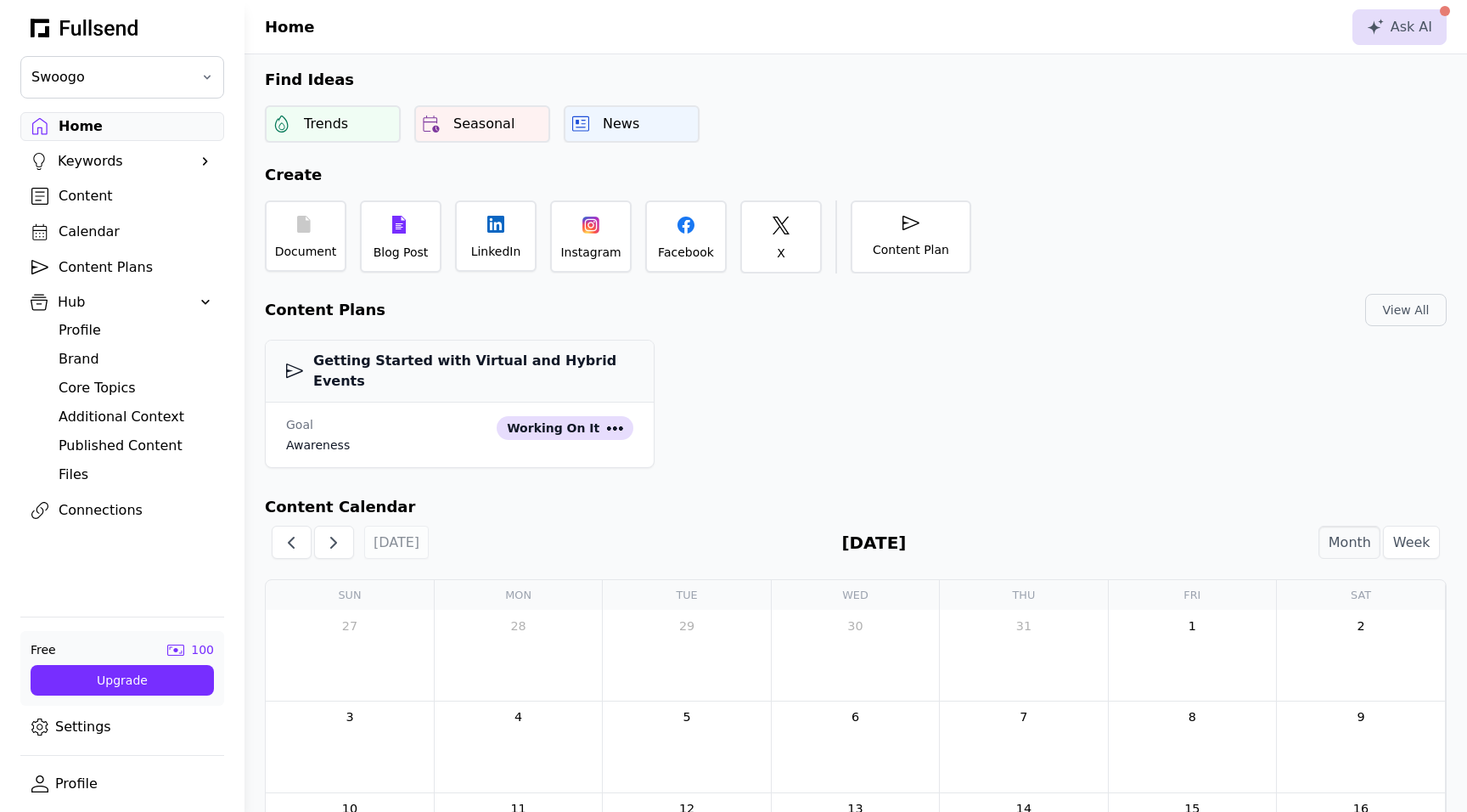
click at [89, 206] on div "Content" at bounding box center [135, 196] width 154 height 21
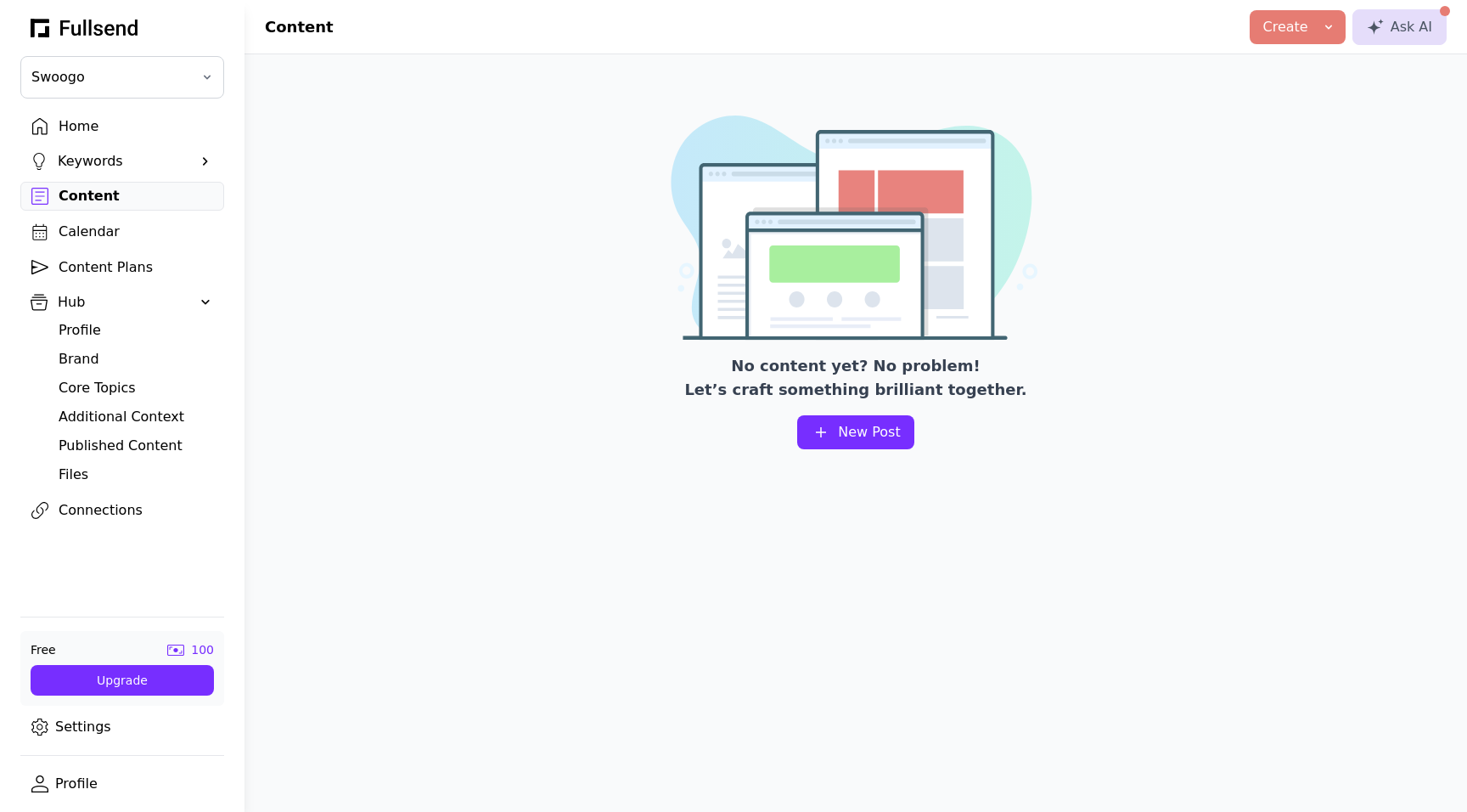
click at [92, 115] on link "Home" at bounding box center [122, 126] width 204 height 29
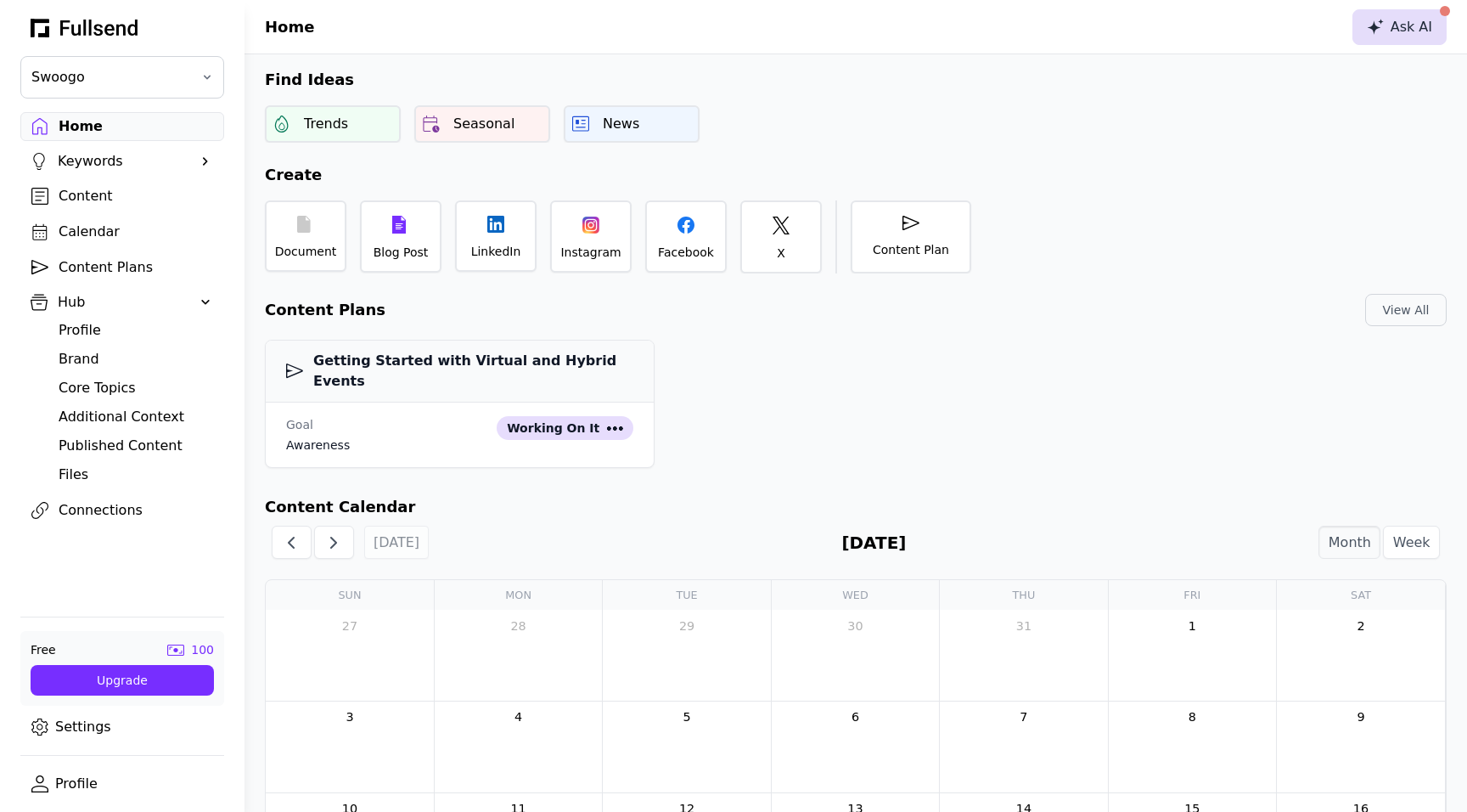
click at [1425, 26] on div "Ask AI" at bounding box center [1400, 27] width 65 height 21
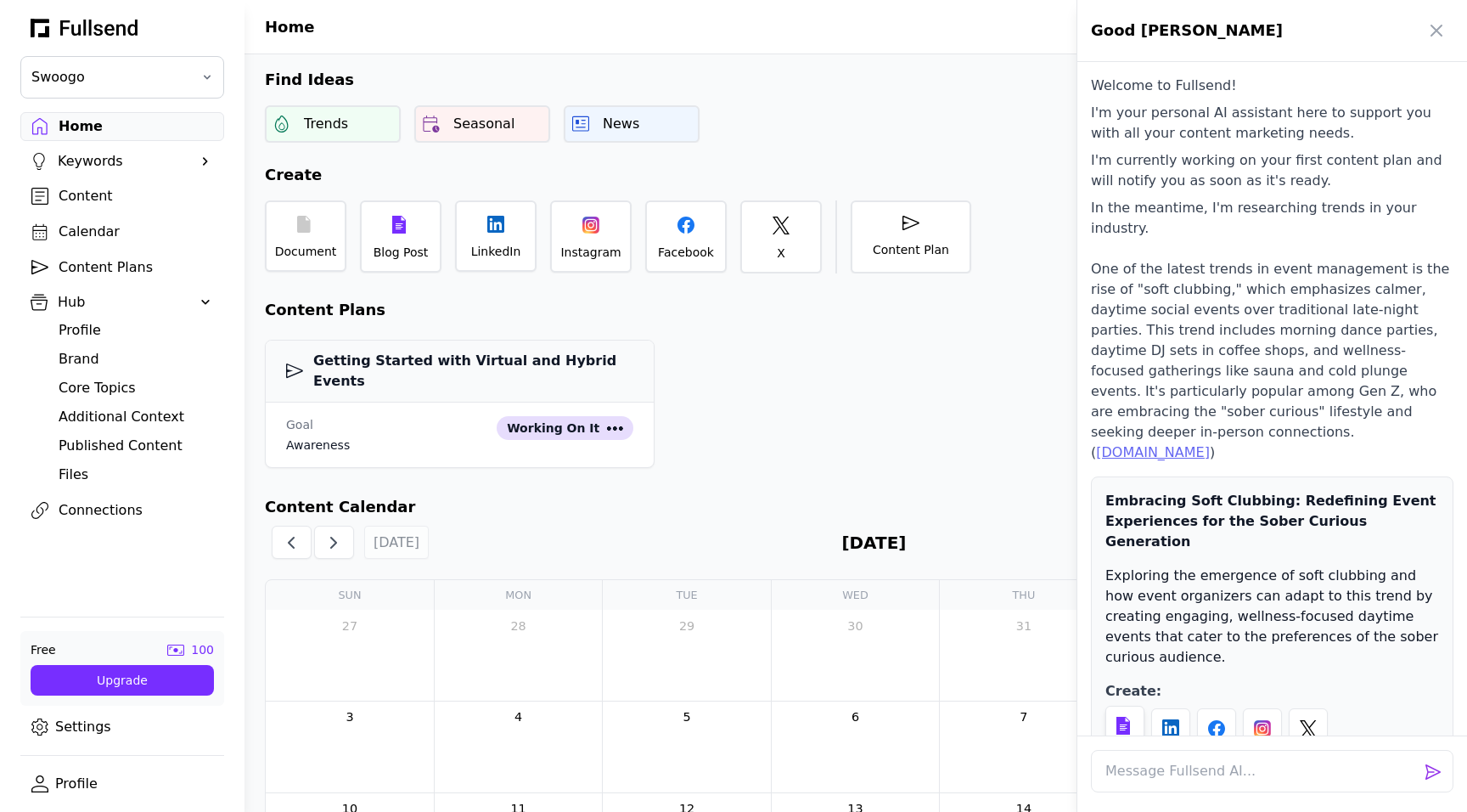
click at [1128, 717] on icon at bounding box center [1123, 725] width 14 height 18
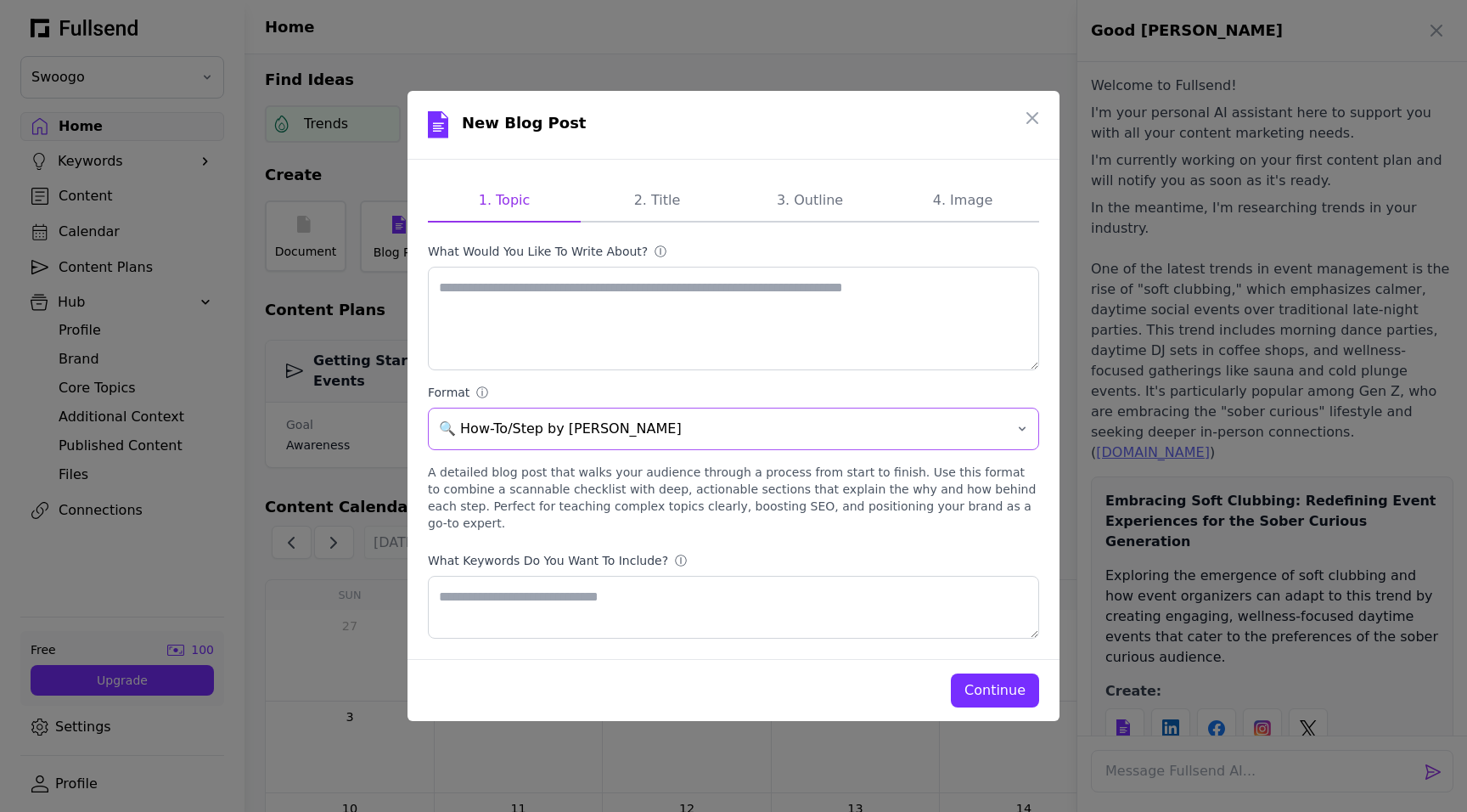
click at [740, 433] on span "🔍 How-To/Step by [PERSON_NAME]" at bounding box center [721, 429] width 565 height 21
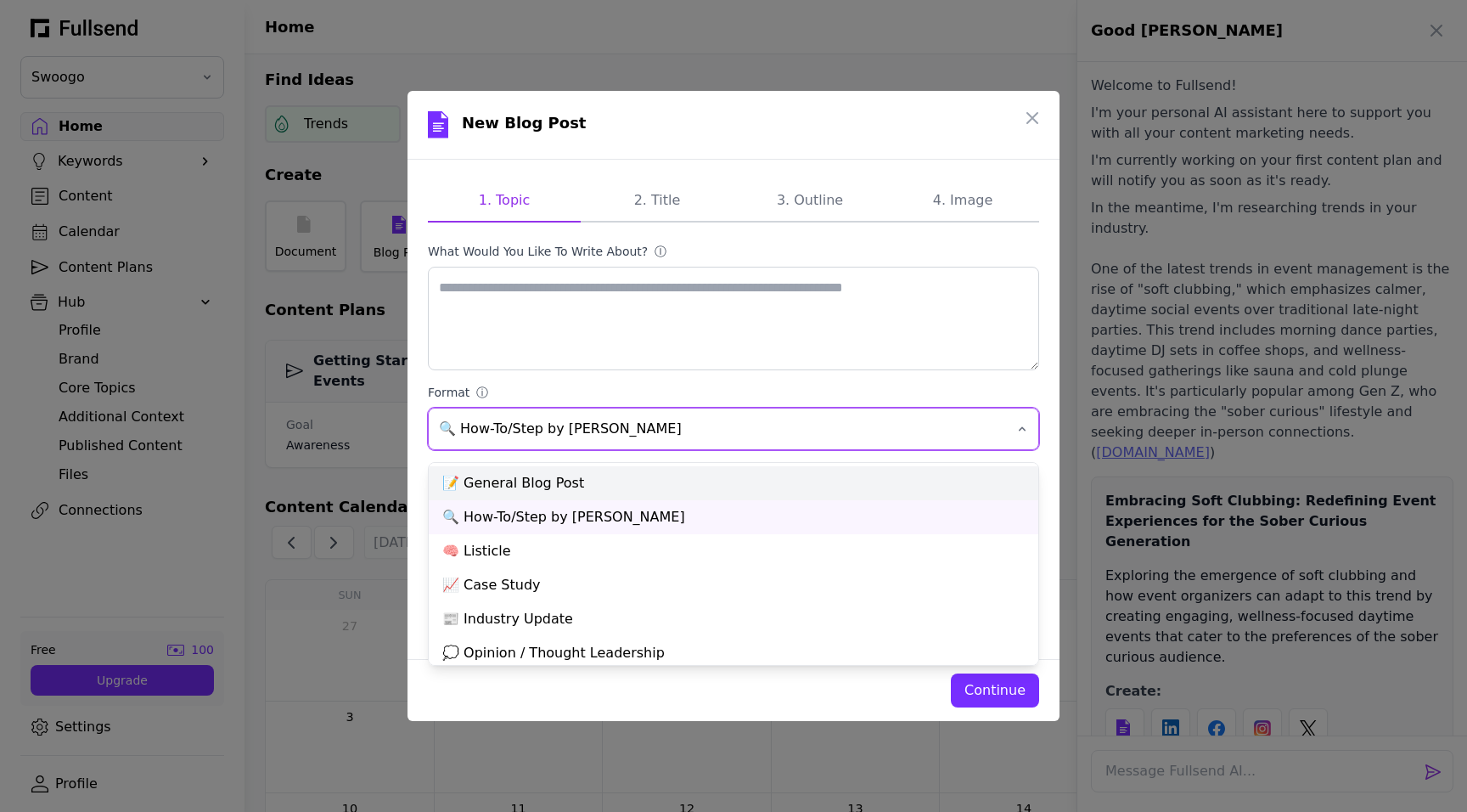
click at [716, 489] on div "📝 General Blog Post" at bounding box center [734, 483] width 609 height 34
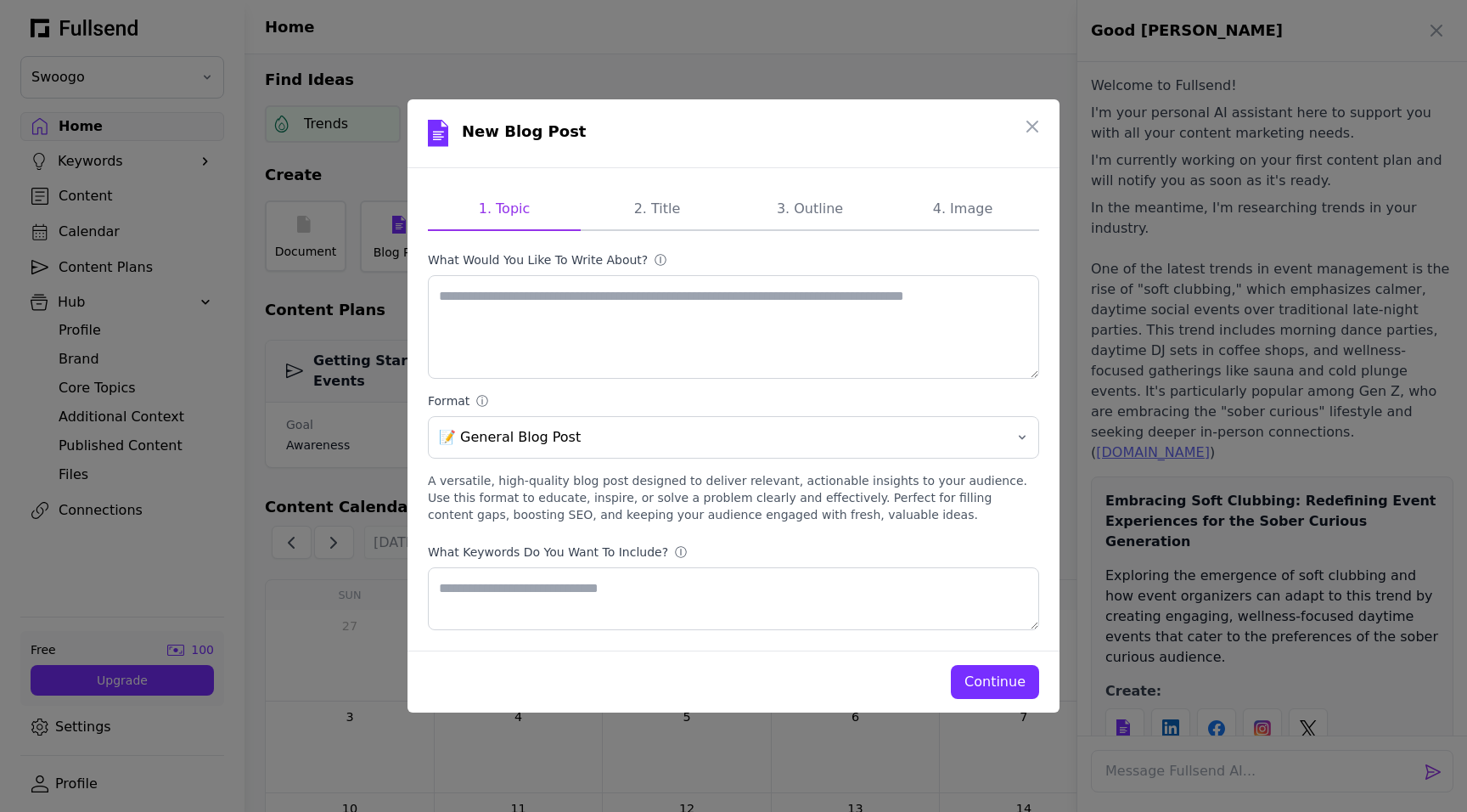
click at [1012, 678] on div "Continue" at bounding box center [994, 682] width 61 height 21
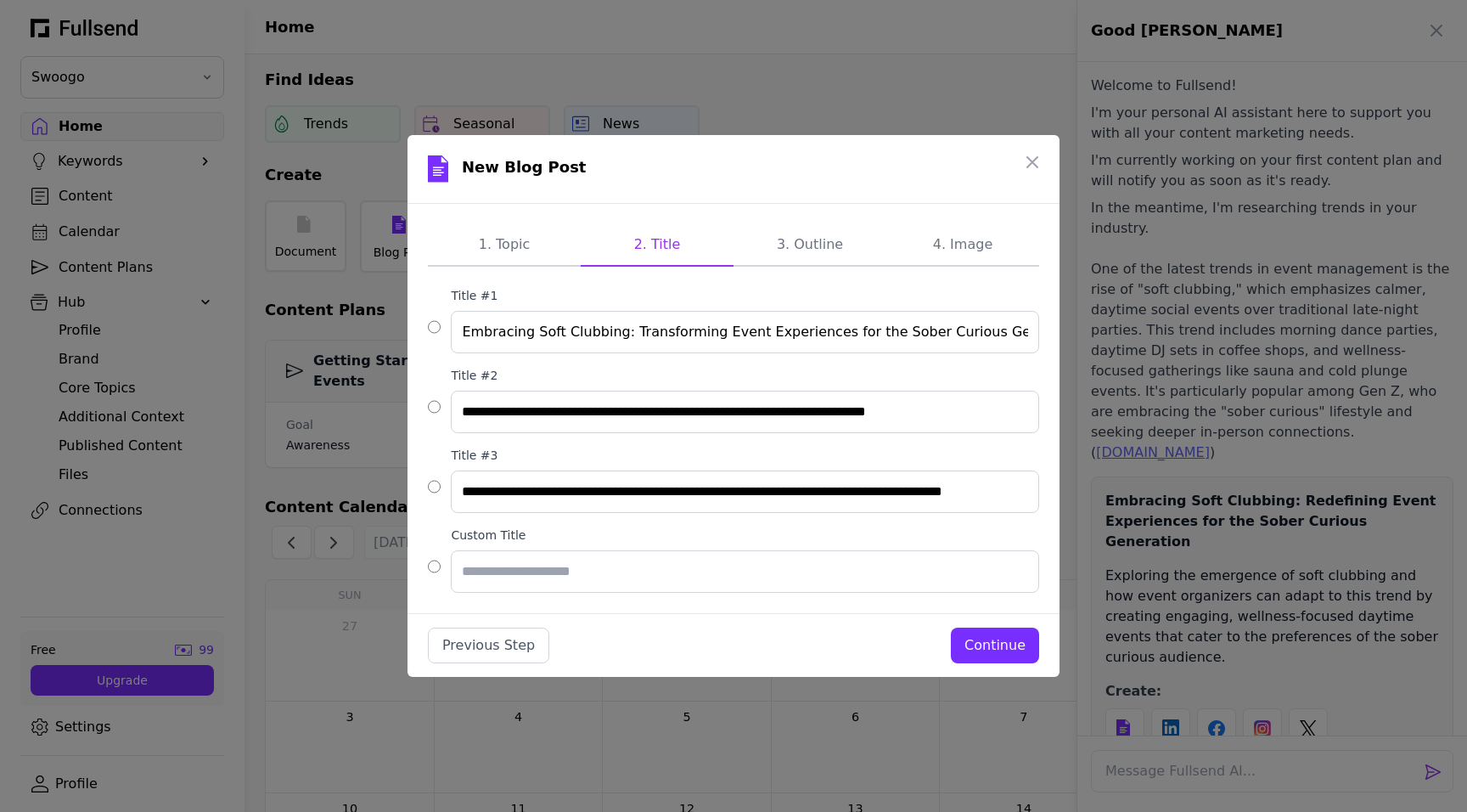
click at [957, 628] on div "Previous Step Continue" at bounding box center [734, 646] width 611 height 36
click at [990, 648] on div "Continue" at bounding box center [994, 646] width 61 height 21
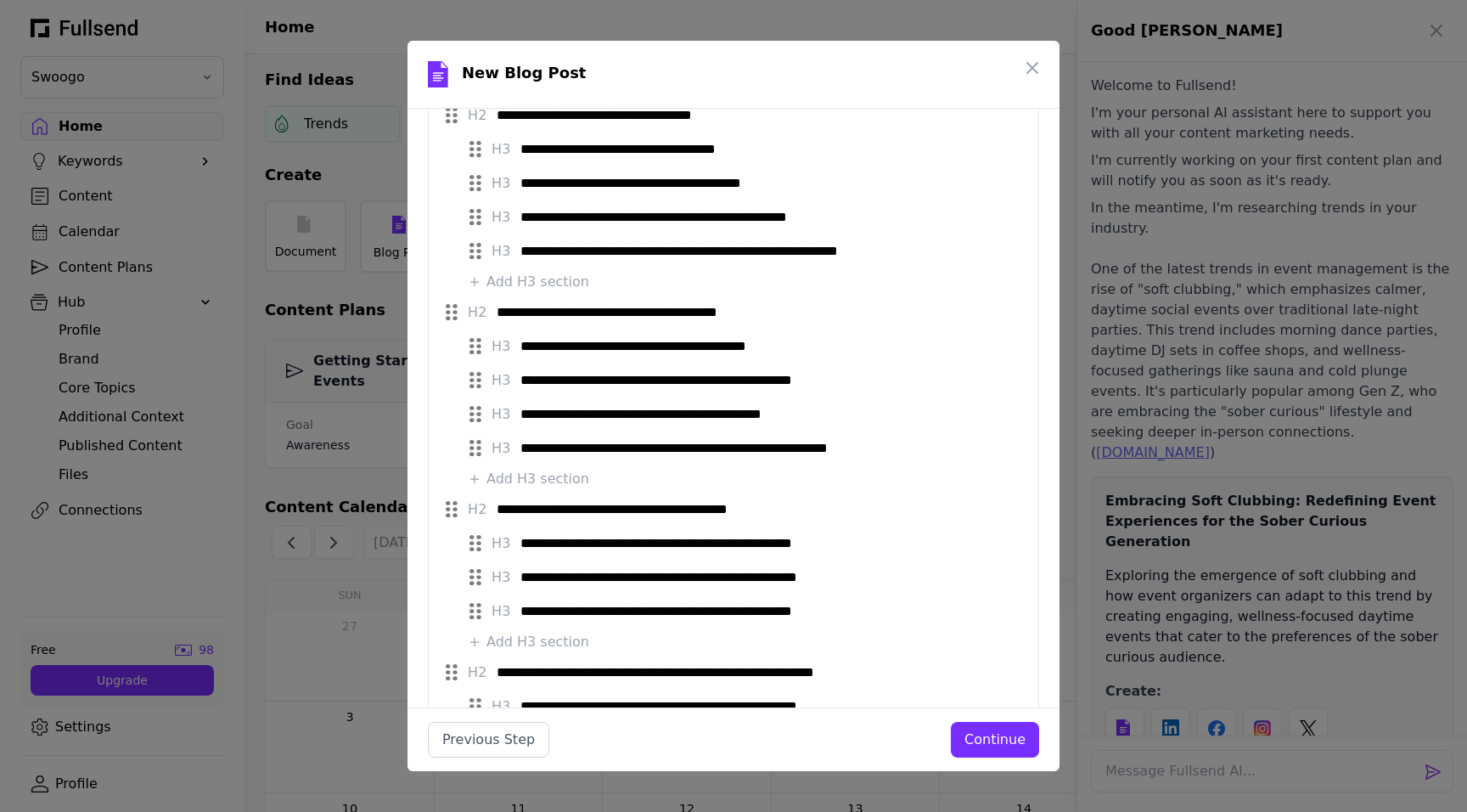
scroll to position [548, 0]
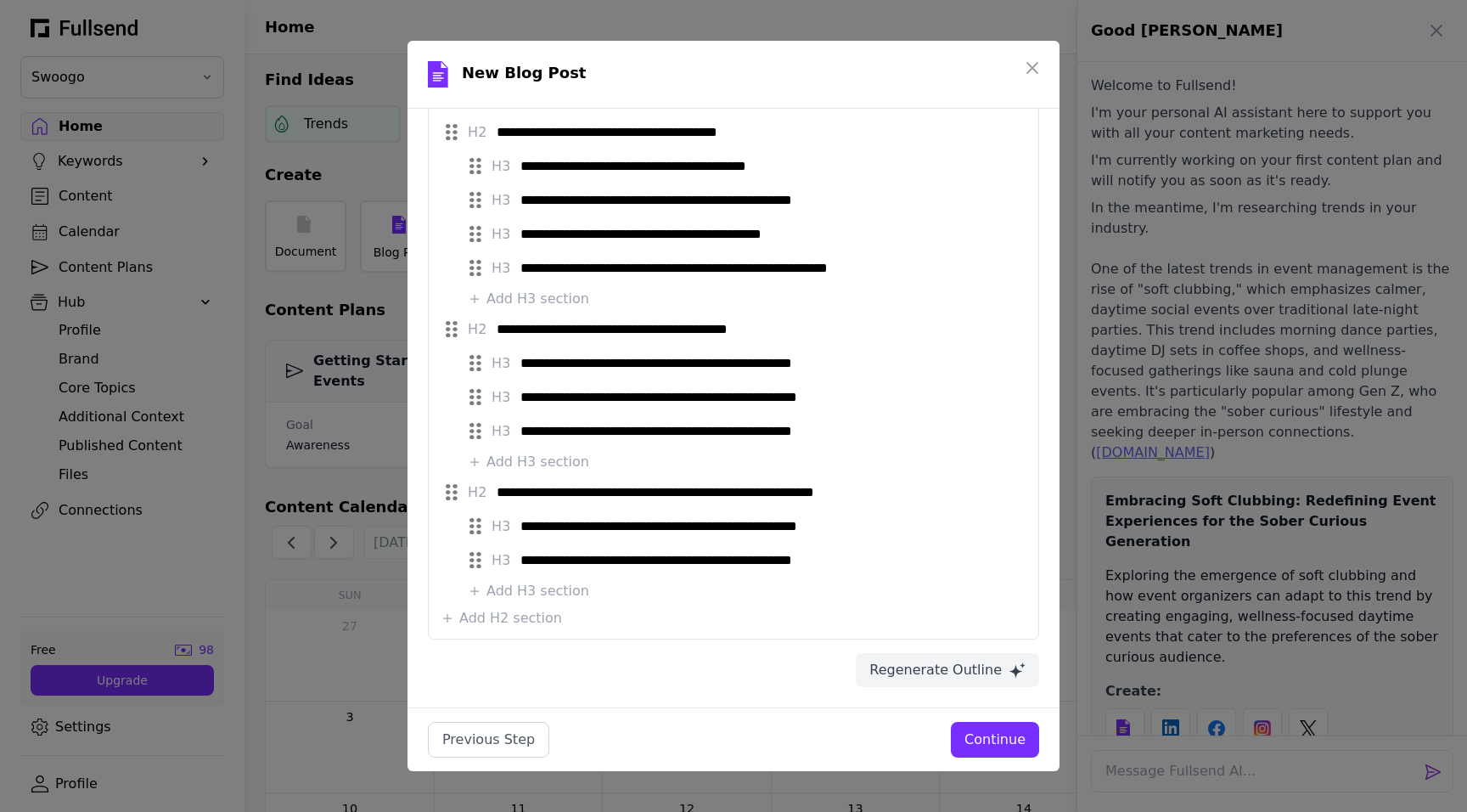
click at [1010, 744] on div "Continue" at bounding box center [994, 740] width 61 height 21
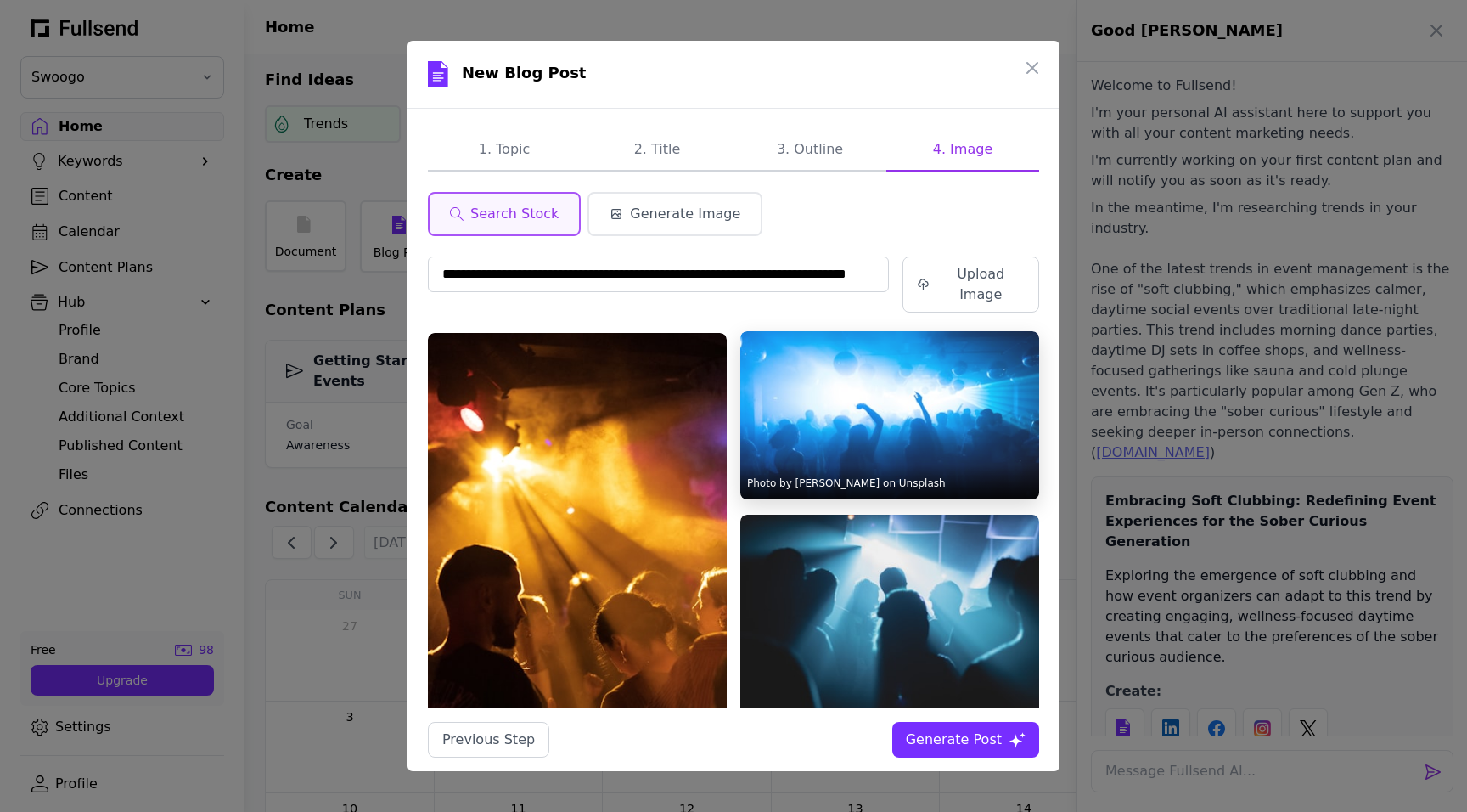
scroll to position [0, 0]
click at [873, 423] on img at bounding box center [890, 415] width 299 height 168
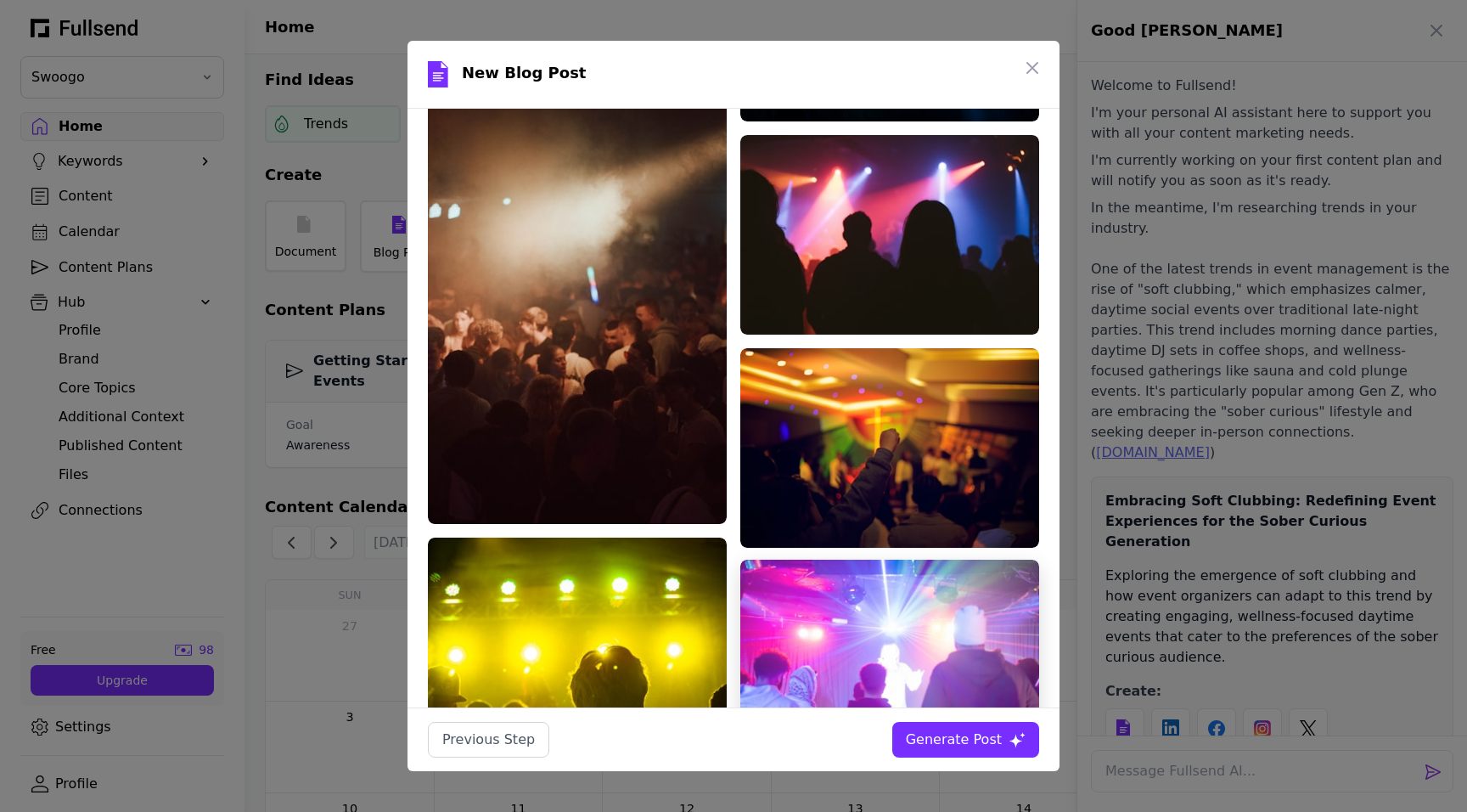
scroll to position [3577, 0]
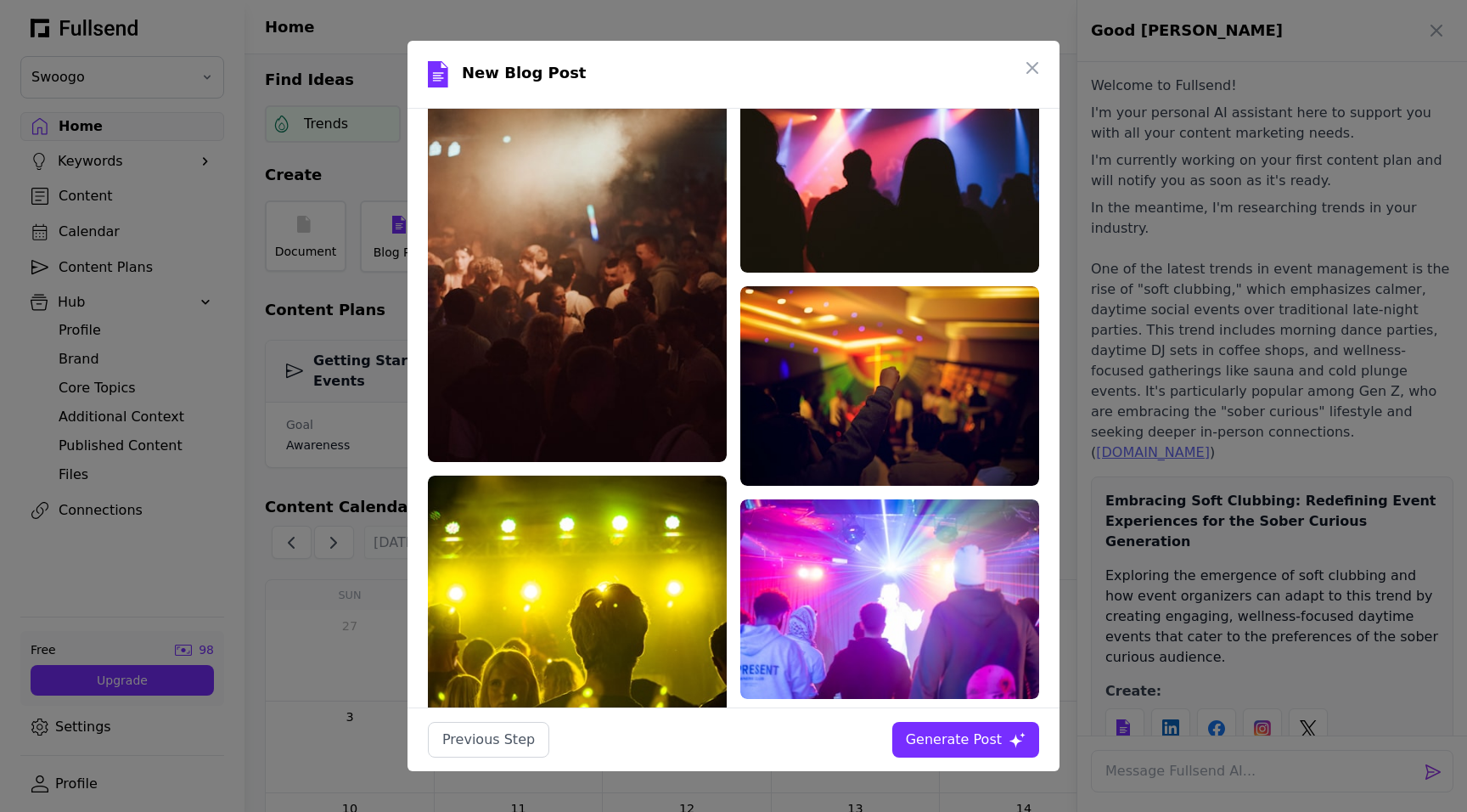
click at [951, 730] on div "Generate Post" at bounding box center [954, 740] width 96 height 21
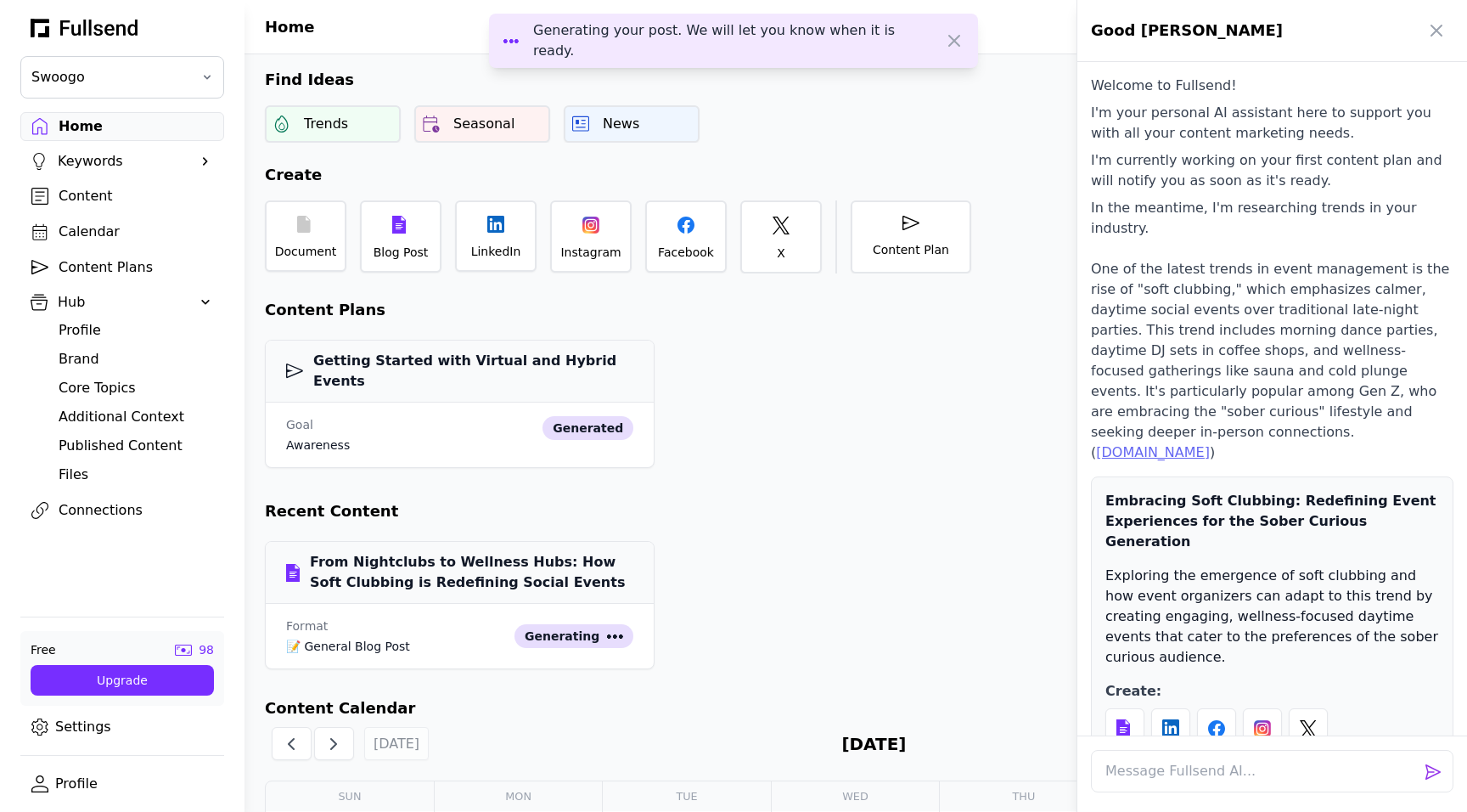
click at [109, 186] on div at bounding box center [734, 406] width 1467 height 812
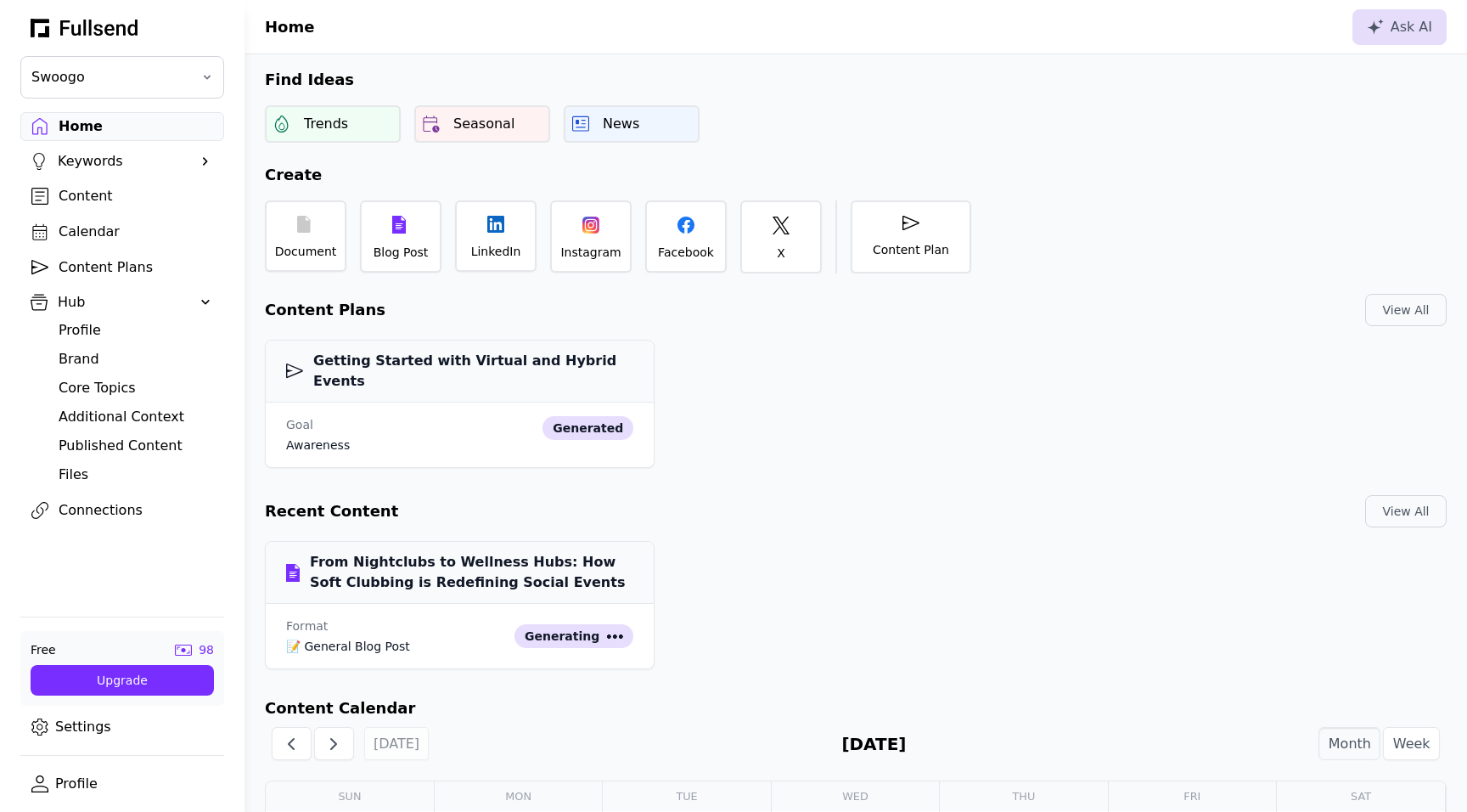
click at [98, 195] on div "Content" at bounding box center [135, 196] width 154 height 21
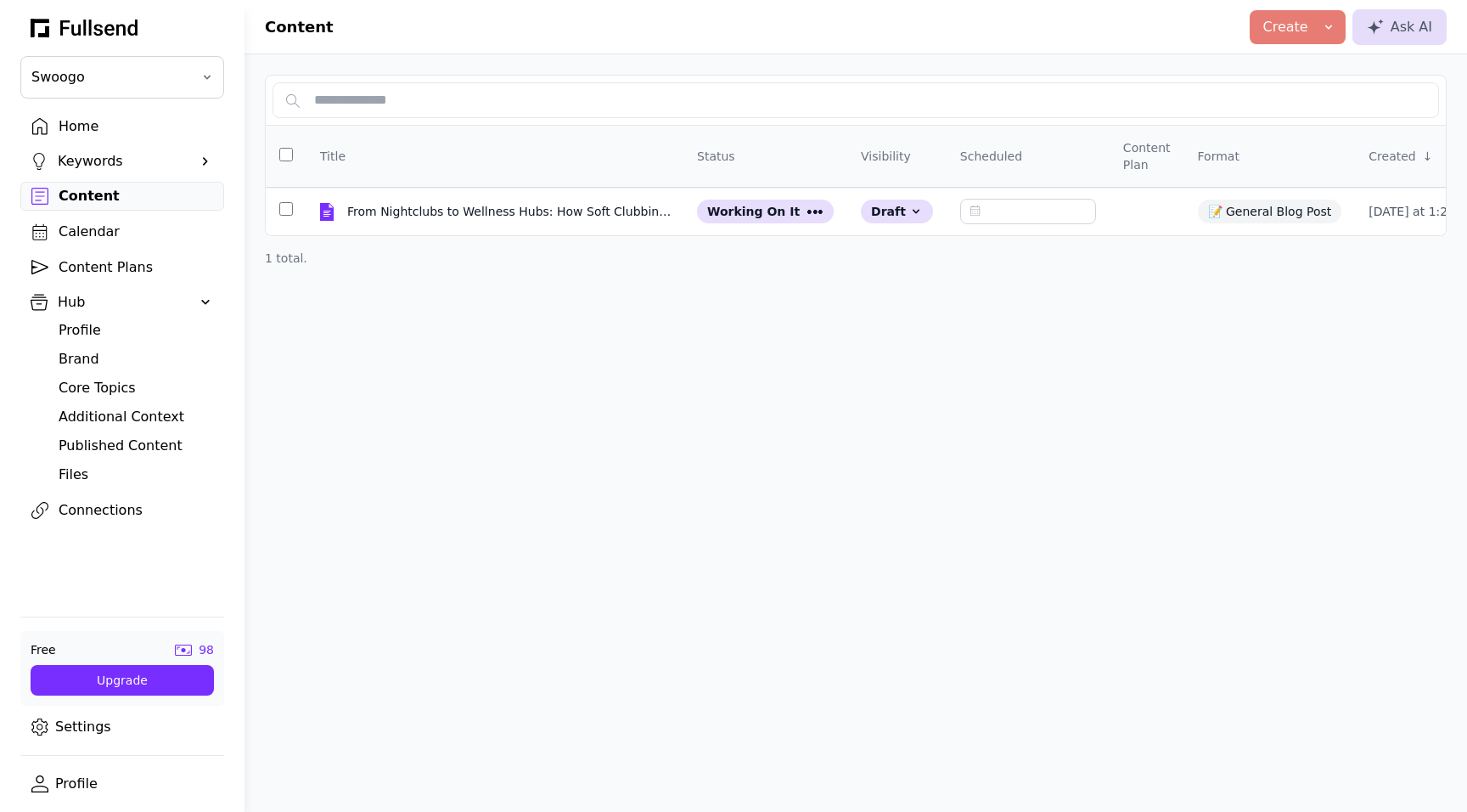
click at [136, 260] on div "Content Plans" at bounding box center [135, 267] width 154 height 21
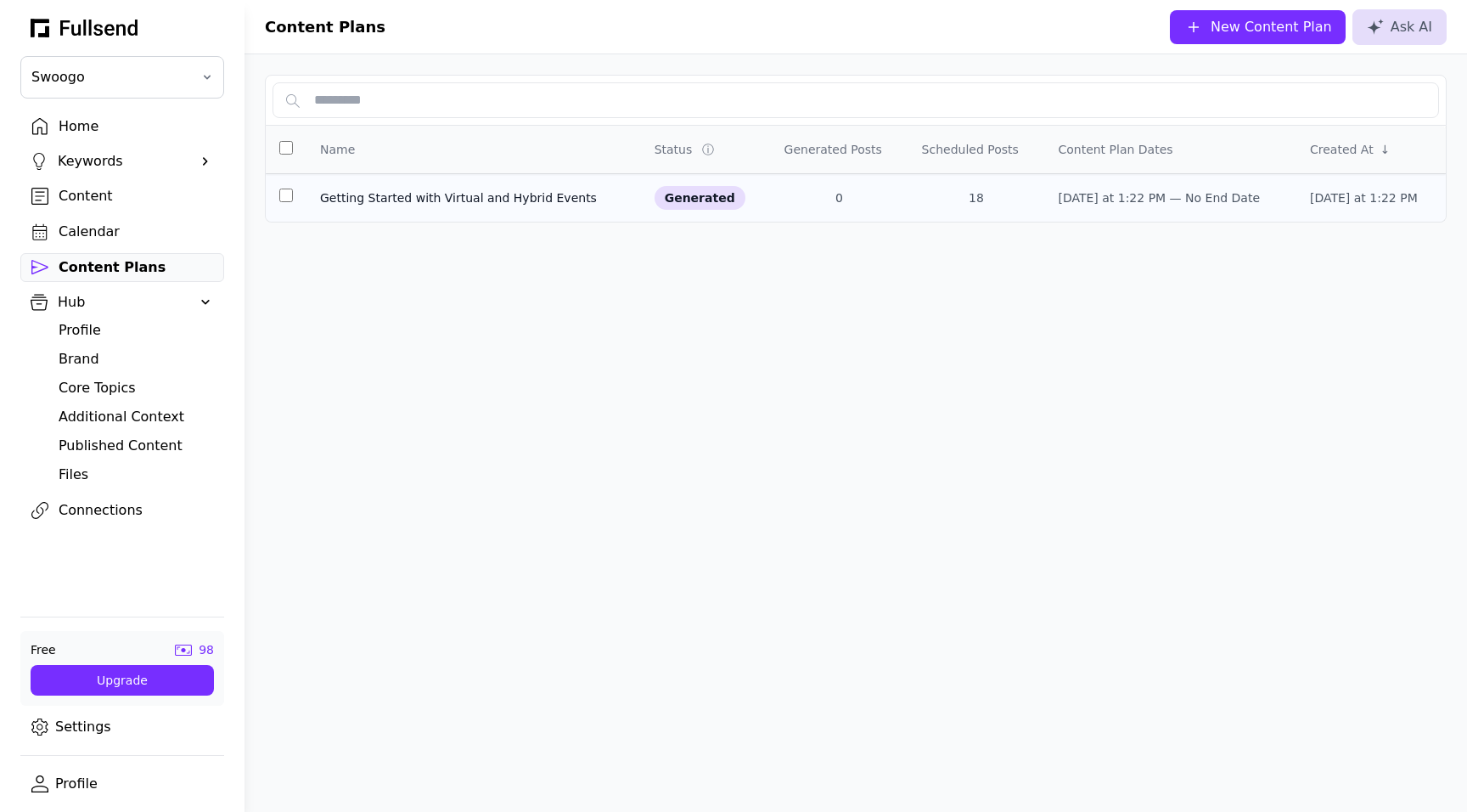
click at [641, 208] on td "Getting Started with Virtual and Hybrid Events" at bounding box center [705, 198] width 130 height 49
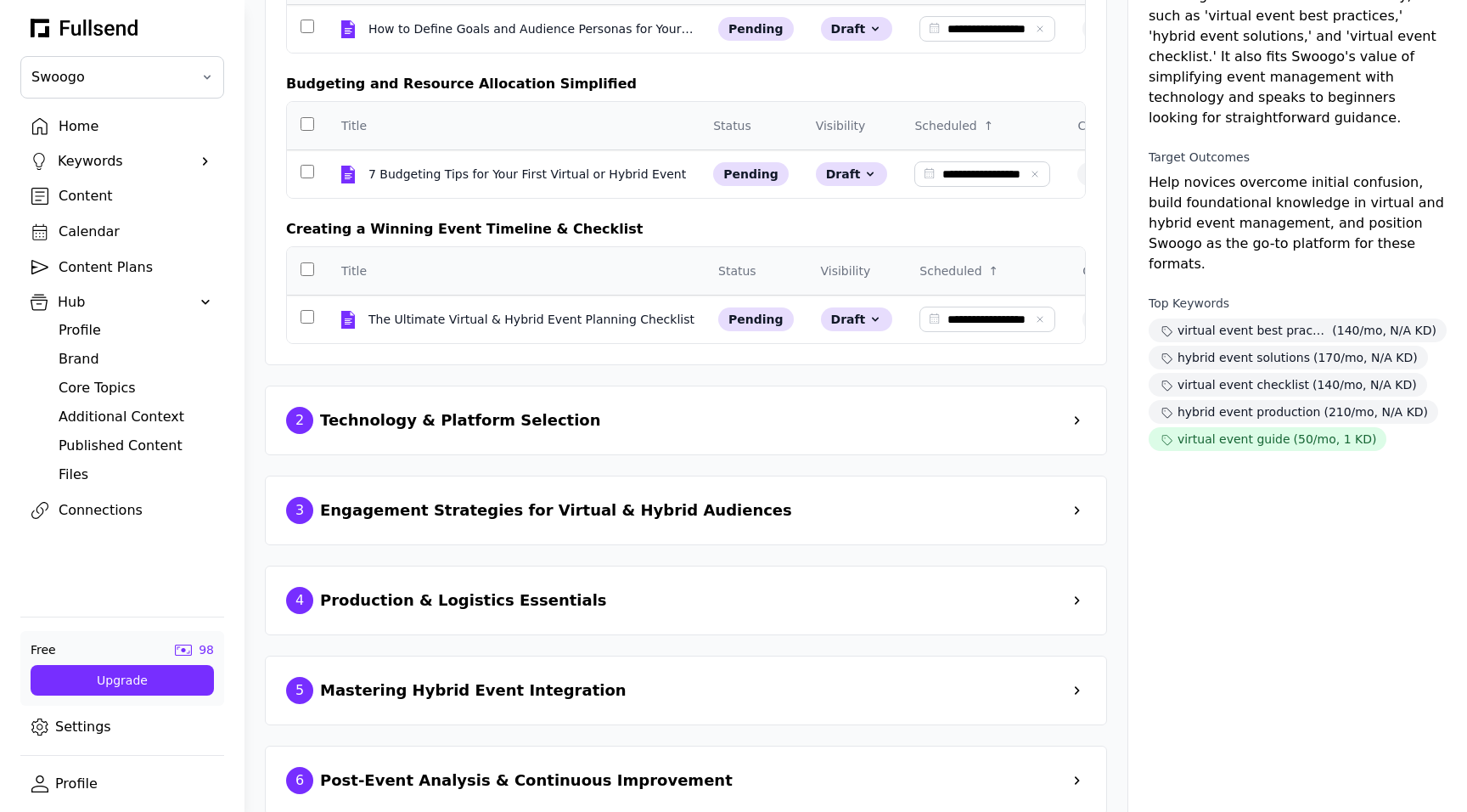
scroll to position [238, 0]
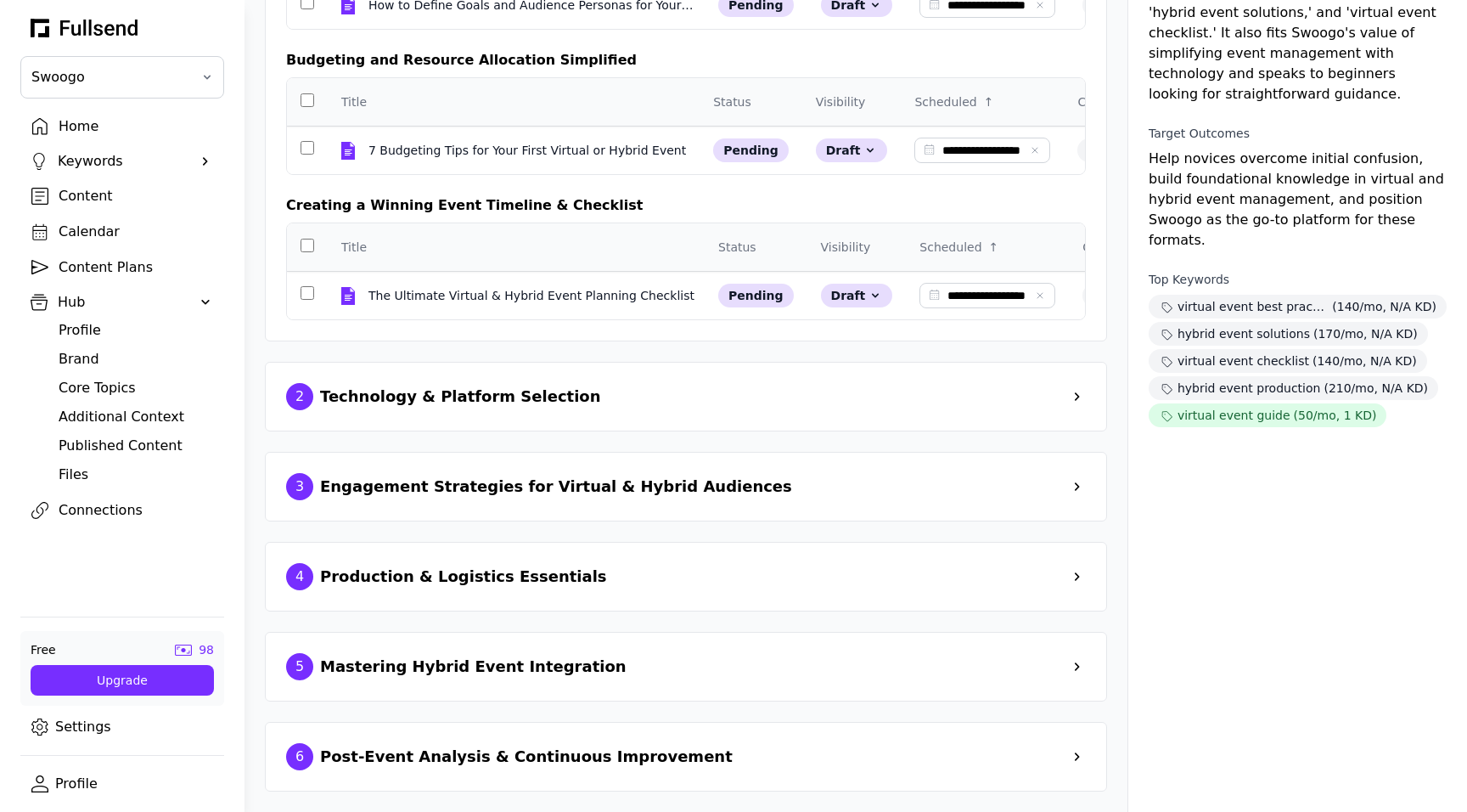
click at [588, 451] on div "2 Technology & Platform Selection" at bounding box center [686, 486] width 842 height 70
click at [1061, 393] on div "2 Technology & Platform Selection" at bounding box center [686, 396] width 800 height 27
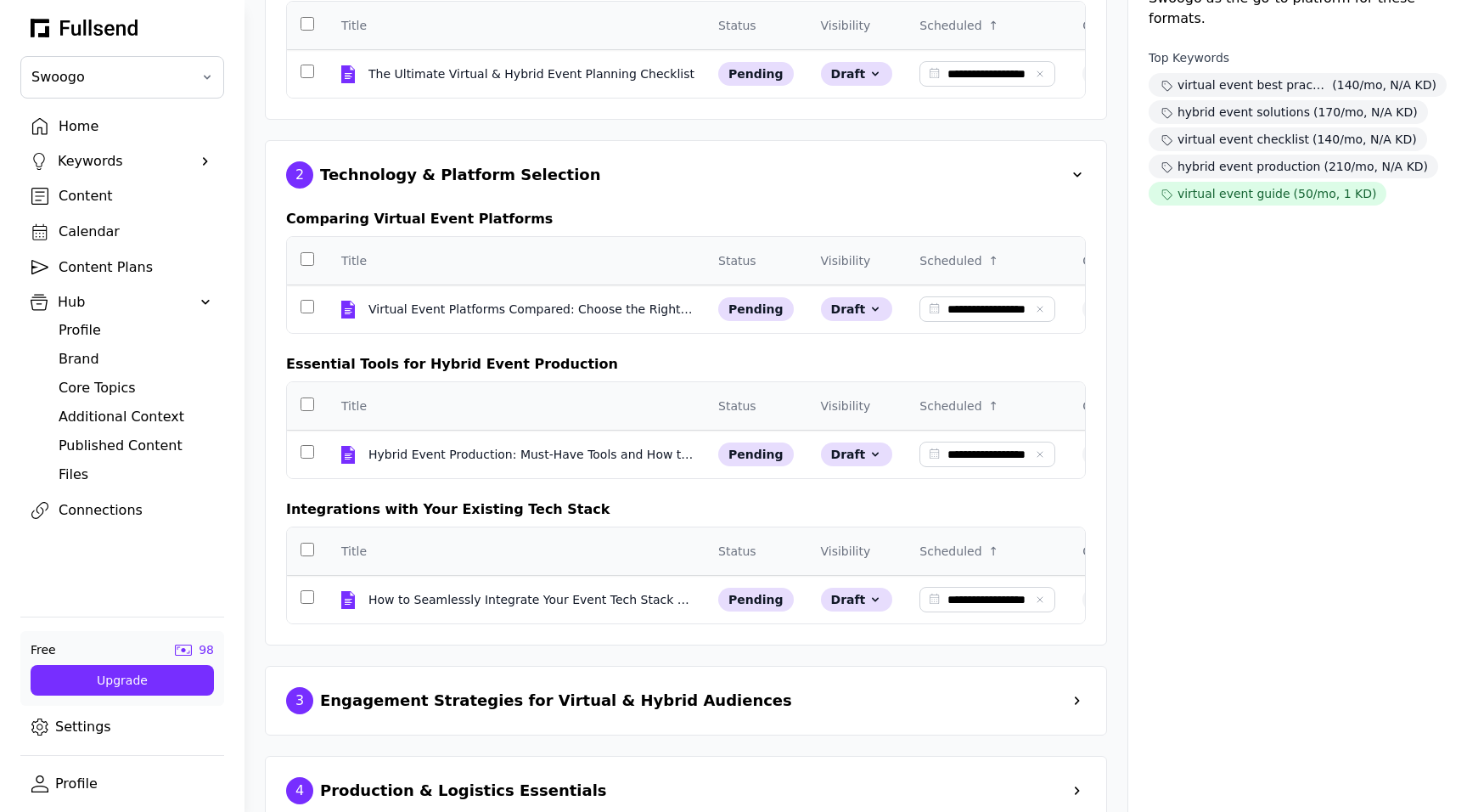
scroll to position [463, 0]
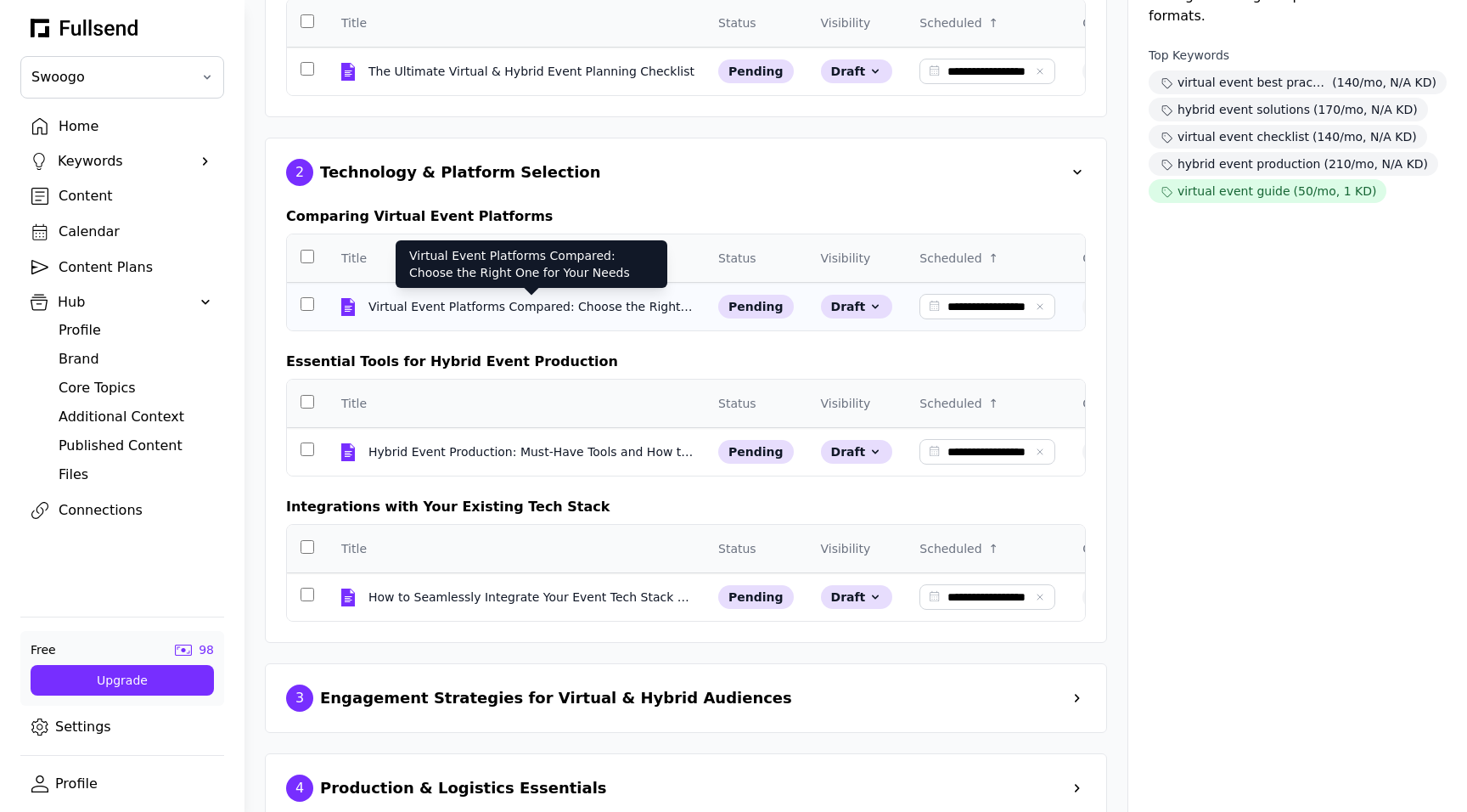
click at [551, 306] on div "Virtual Event Platforms Compared: Choose the Right One for Your Needs" at bounding box center [531, 306] width 326 height 17
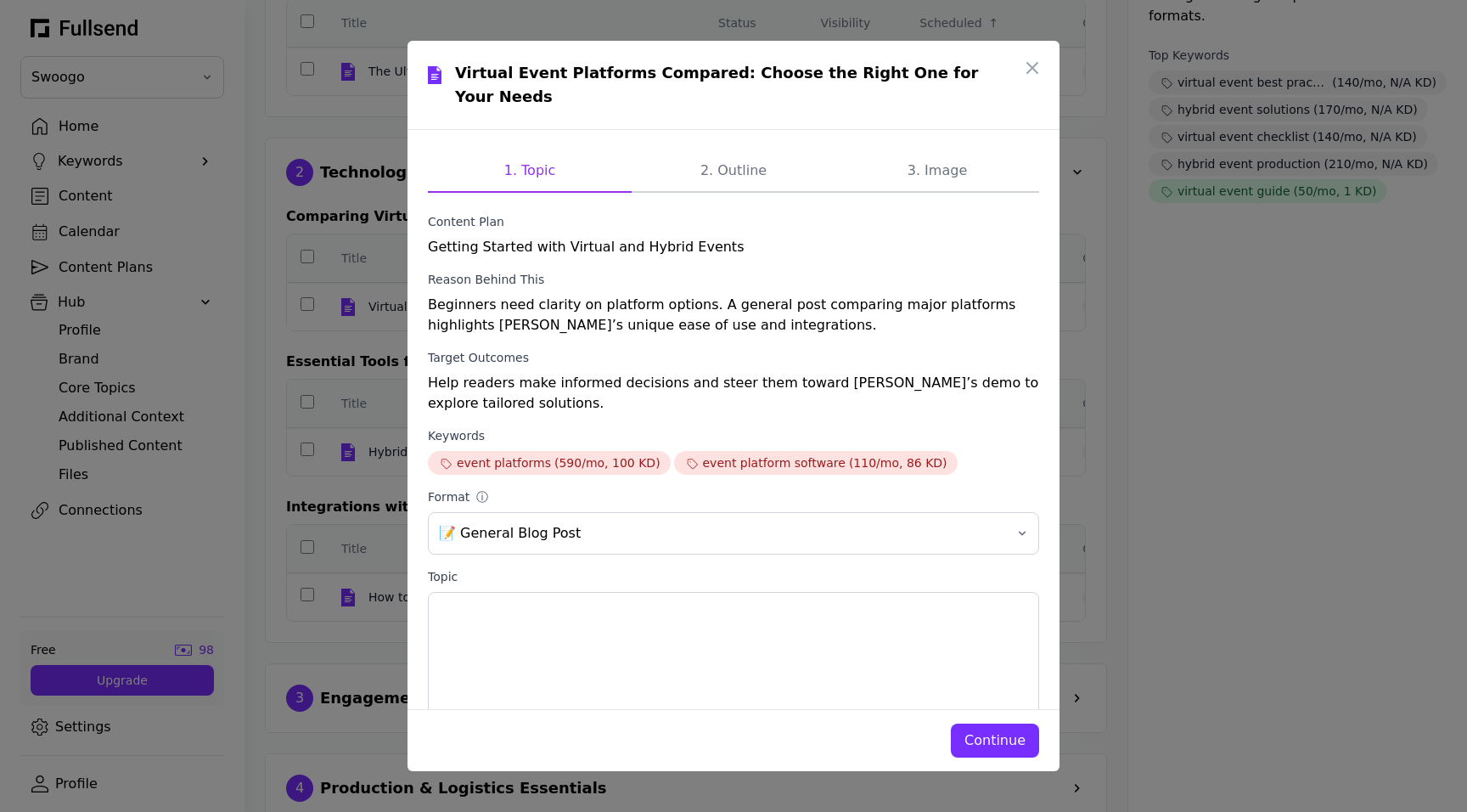
scroll to position [23, 0]
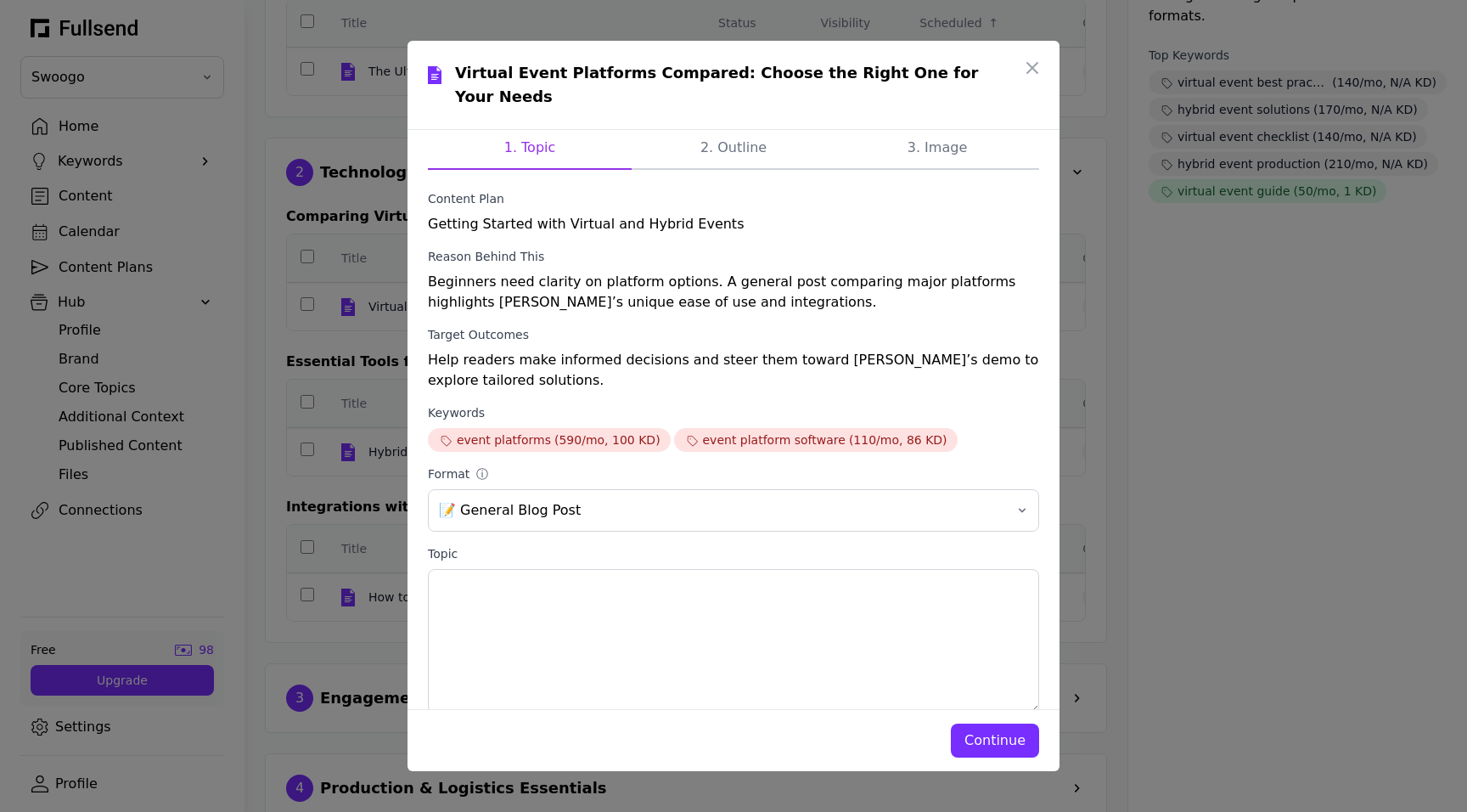
click at [989, 732] on div "Continue" at bounding box center [994, 741] width 61 height 21
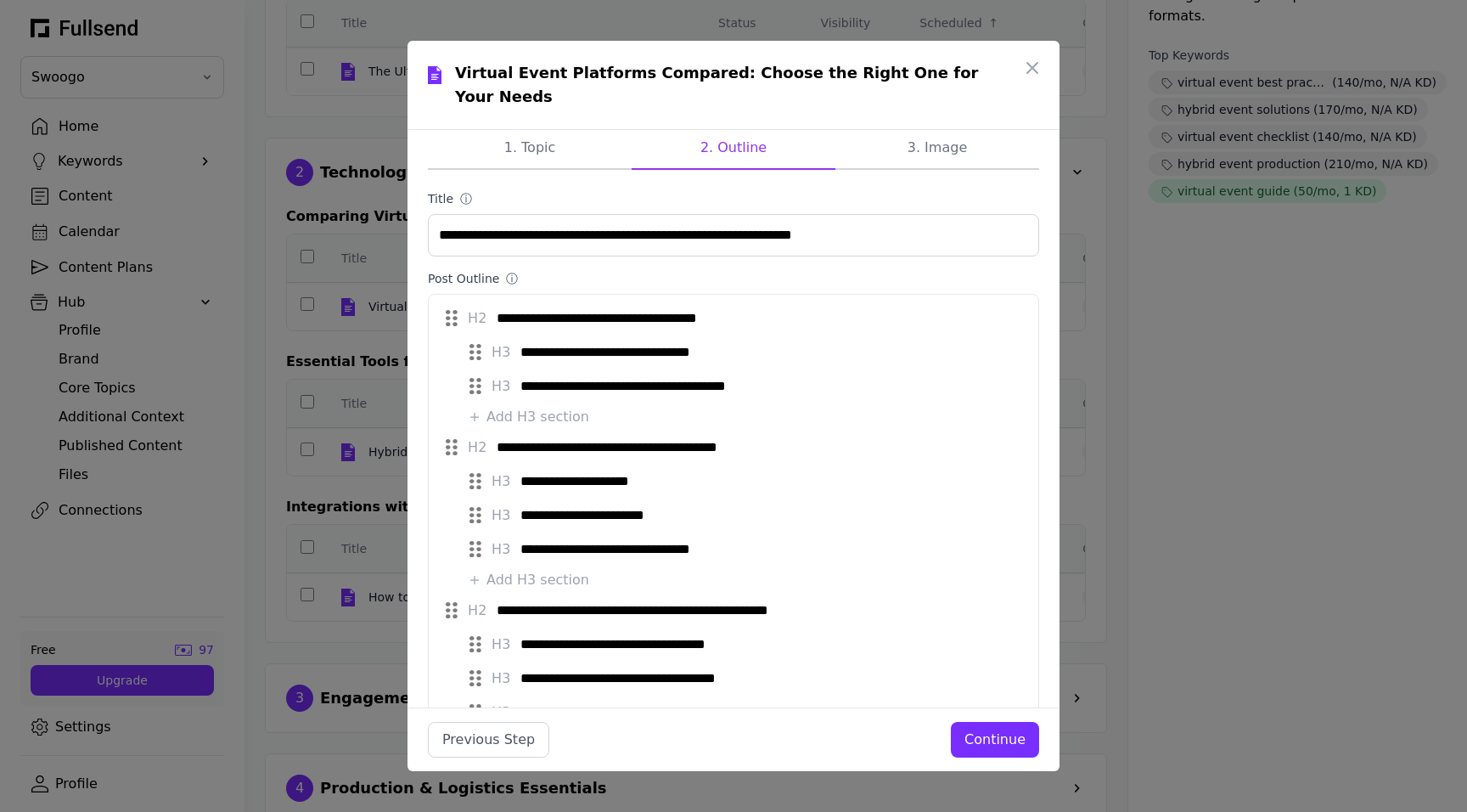
click at [990, 732] on div "Continue" at bounding box center [994, 740] width 61 height 21
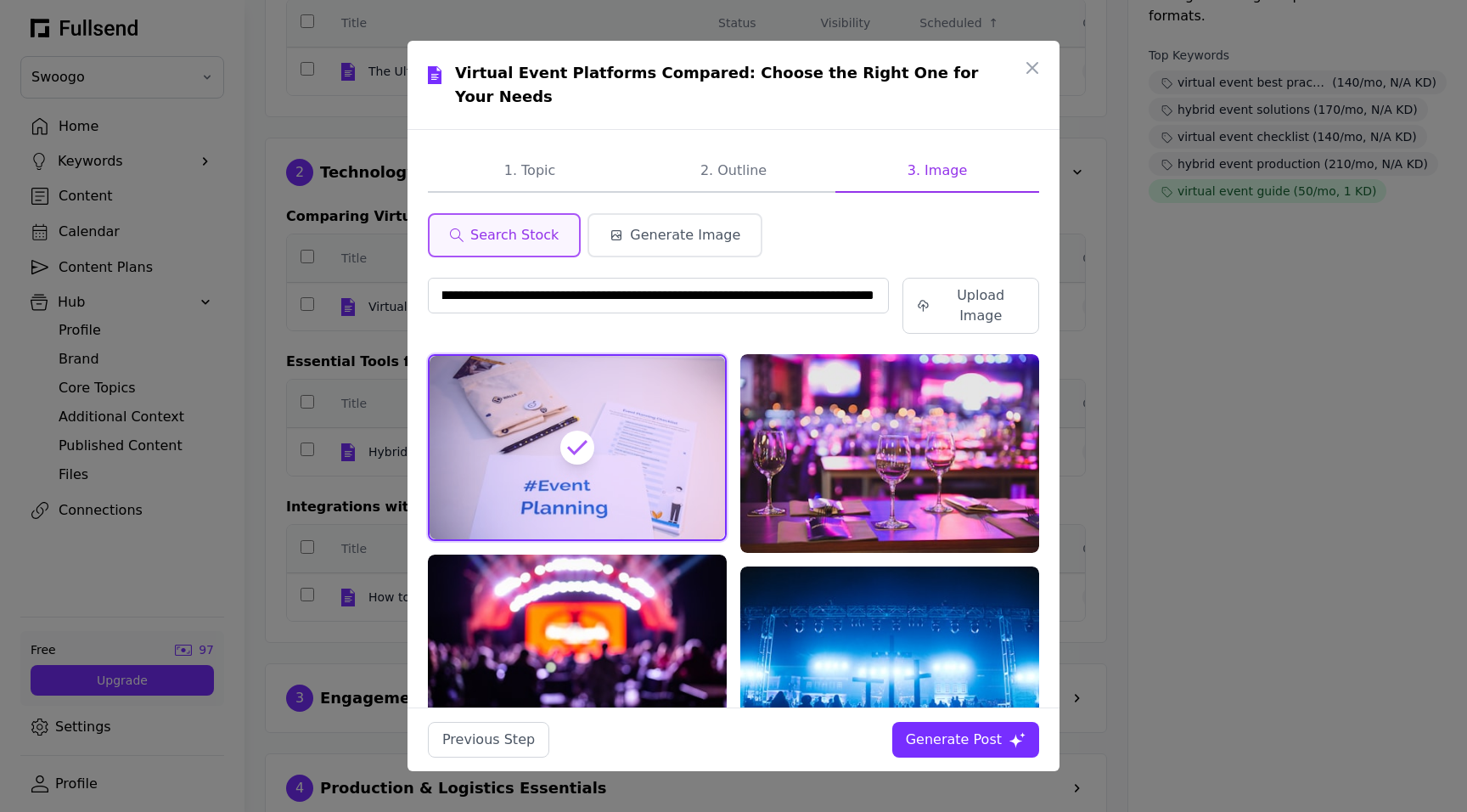
scroll to position [0, 0]
click at [971, 731] on div "Generate Post" at bounding box center [954, 740] width 96 height 21
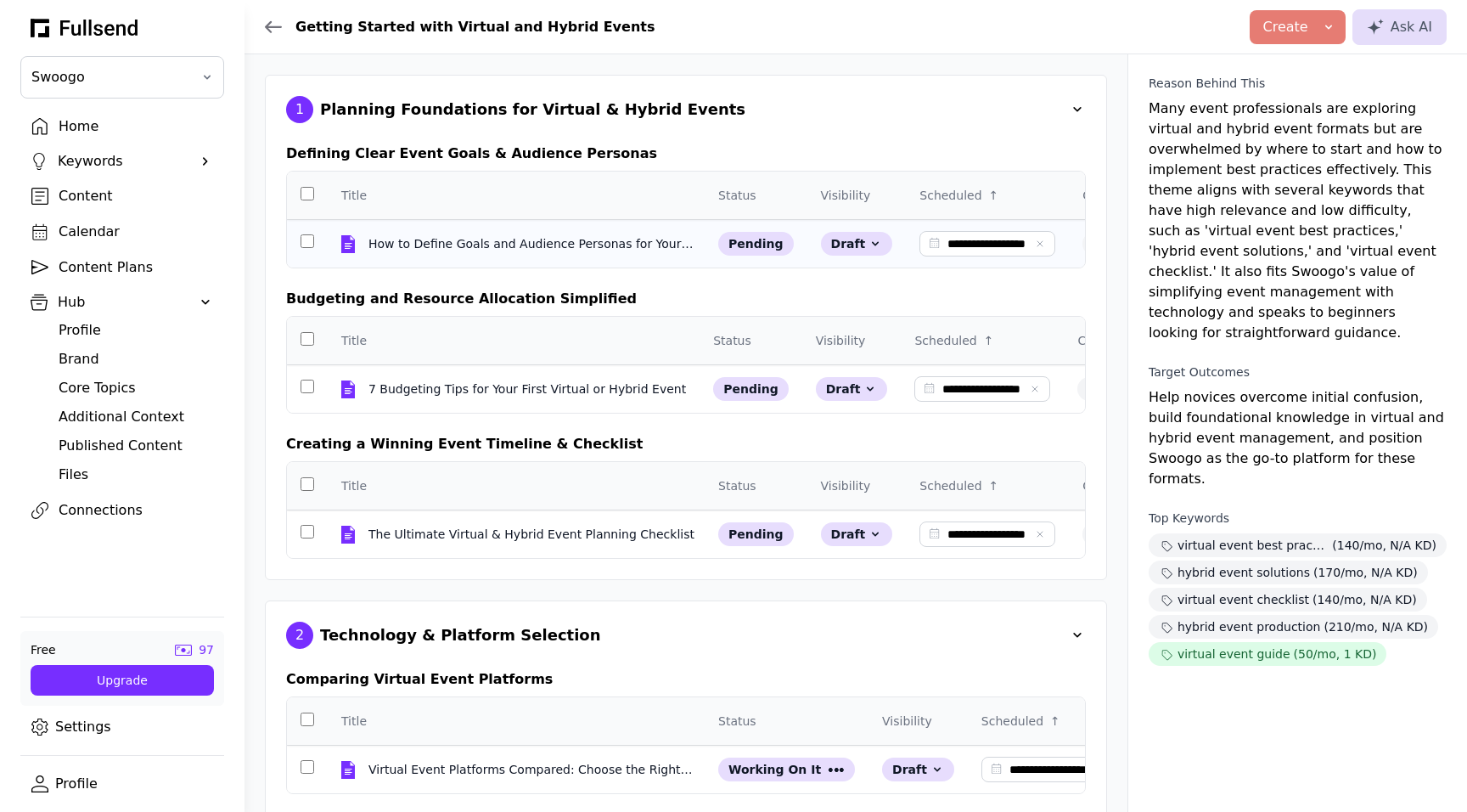
click at [306, 246] on td at bounding box center [307, 244] width 41 height 49
click at [306, 247] on td at bounding box center [307, 246] width 41 height 49
click at [313, 247] on td at bounding box center [307, 244] width 41 height 49
click at [310, 245] on td at bounding box center [307, 246] width 41 height 49
click at [99, 196] on div "Content" at bounding box center [135, 196] width 154 height 21
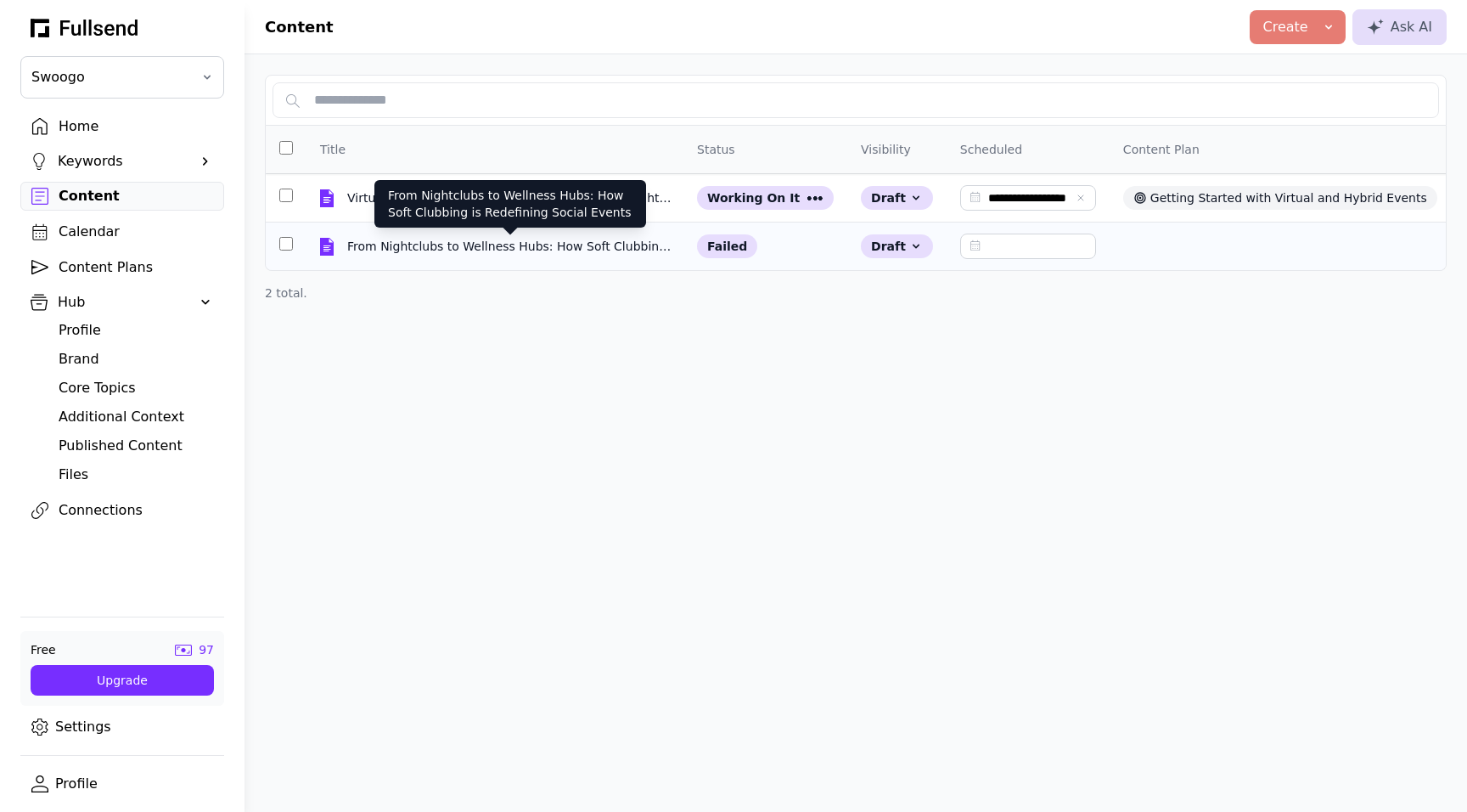
click at [520, 241] on div "From Nightclubs to Wellness Hubs: How Soft Clubbing is Redefining Social Events" at bounding box center [510, 246] width 326 height 17
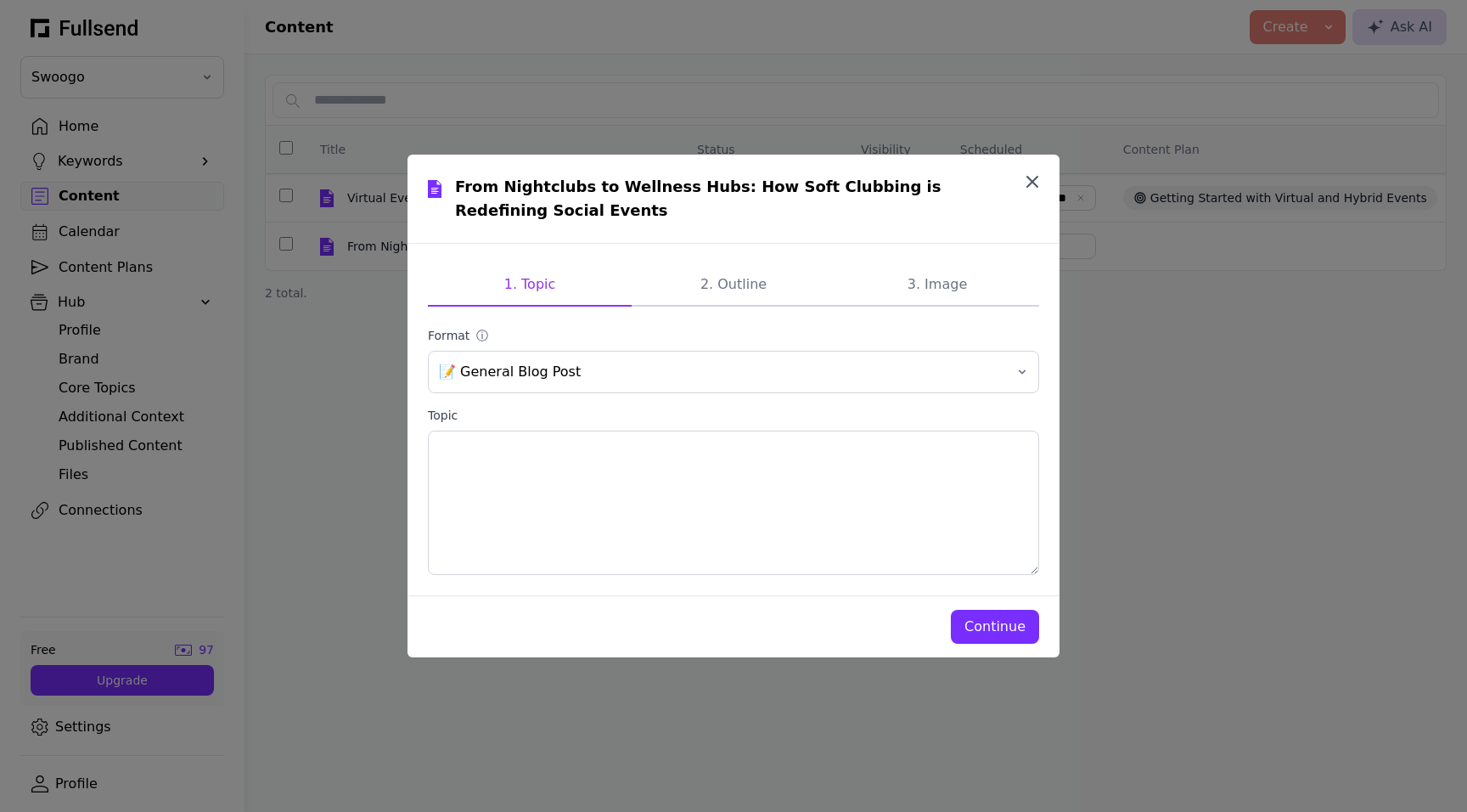
click at [1034, 179] on icon "button" at bounding box center [1033, 181] width 10 height 10
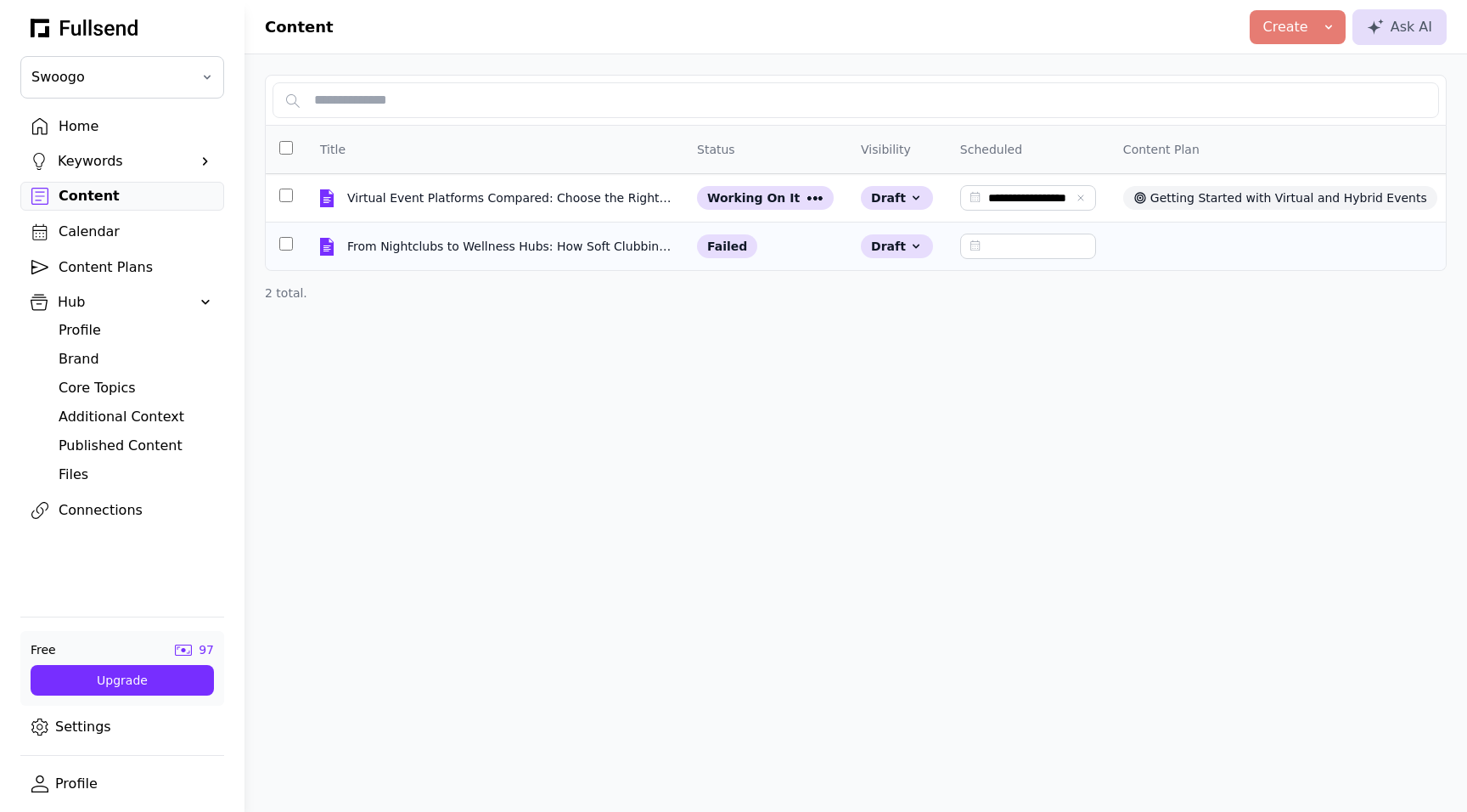
click at [743, 239] on div "failed" at bounding box center [727, 246] width 61 height 23
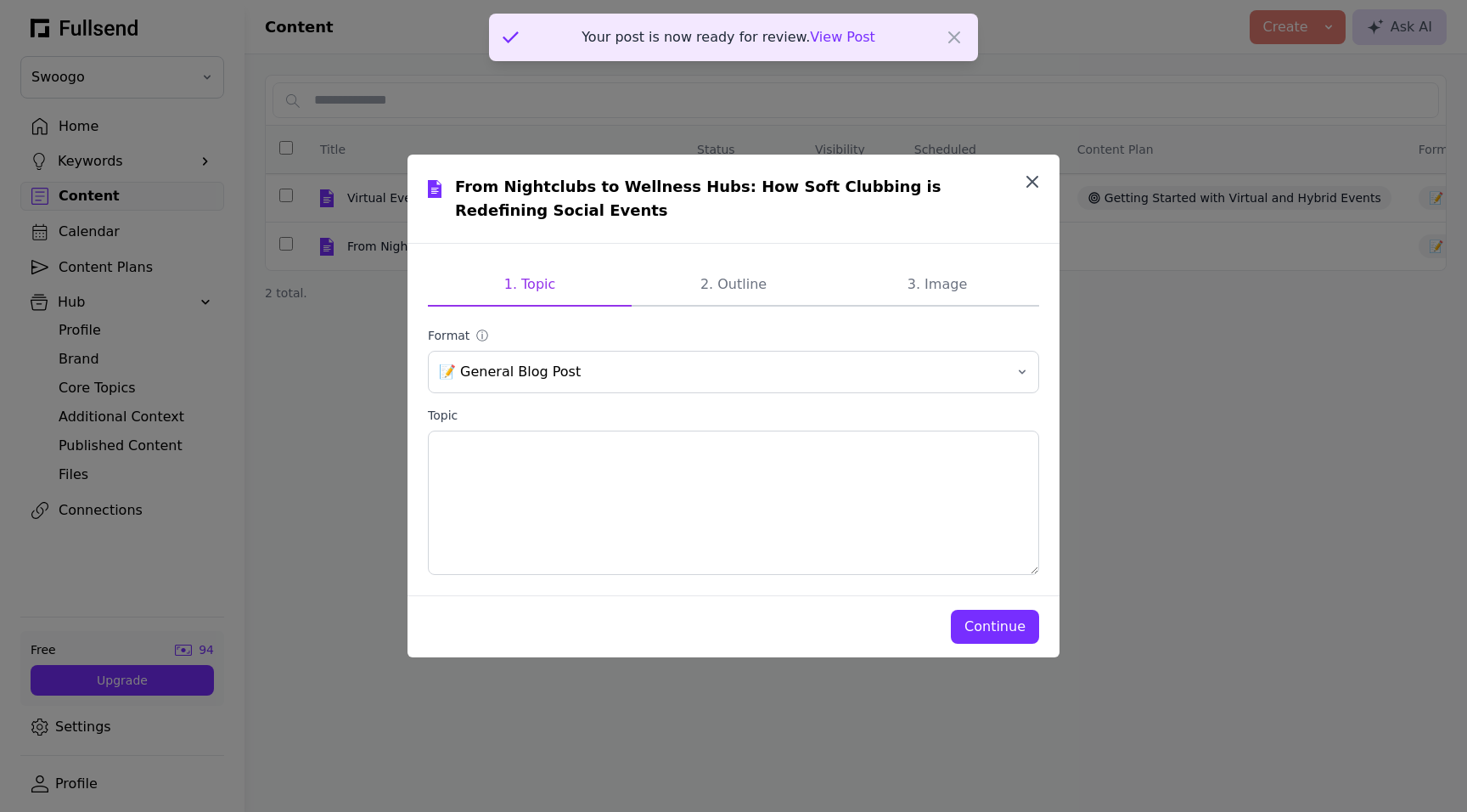
click at [1042, 189] on icon "button" at bounding box center [1033, 182] width 21 height 21
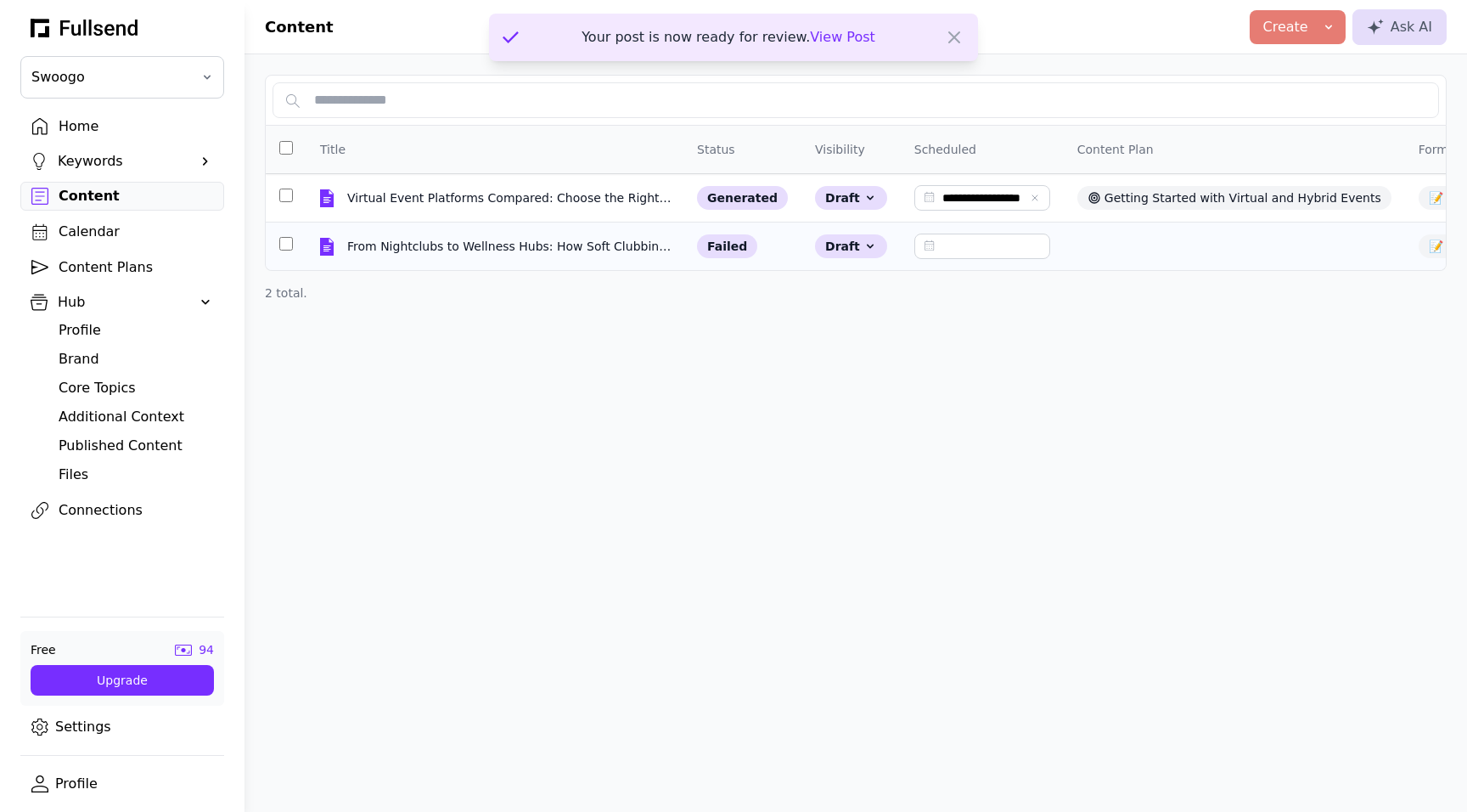
click at [774, 247] on td "failed" at bounding box center [743, 247] width 118 height 49
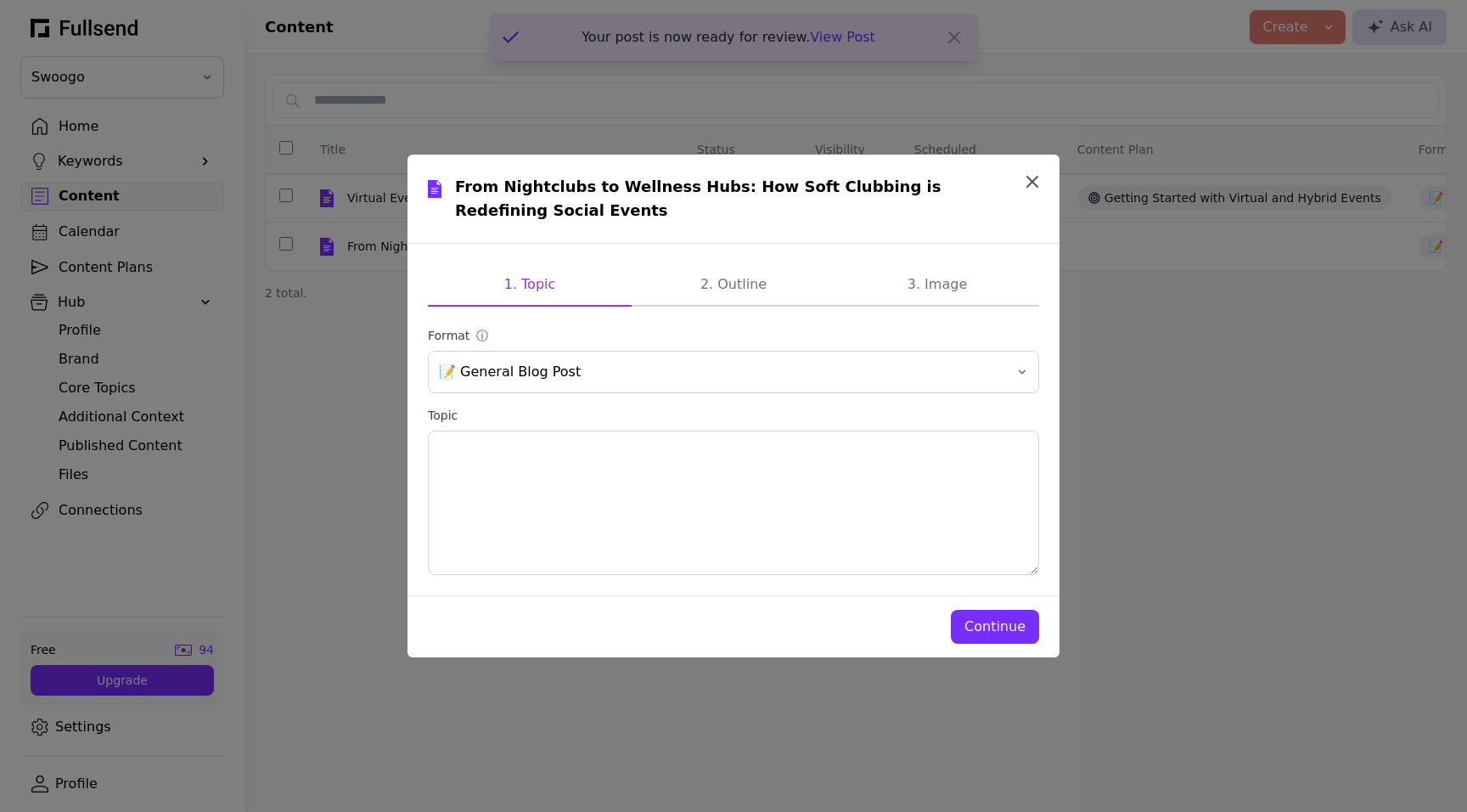
click at [1043, 184] on button "button" at bounding box center [1033, 181] width 34 height 34
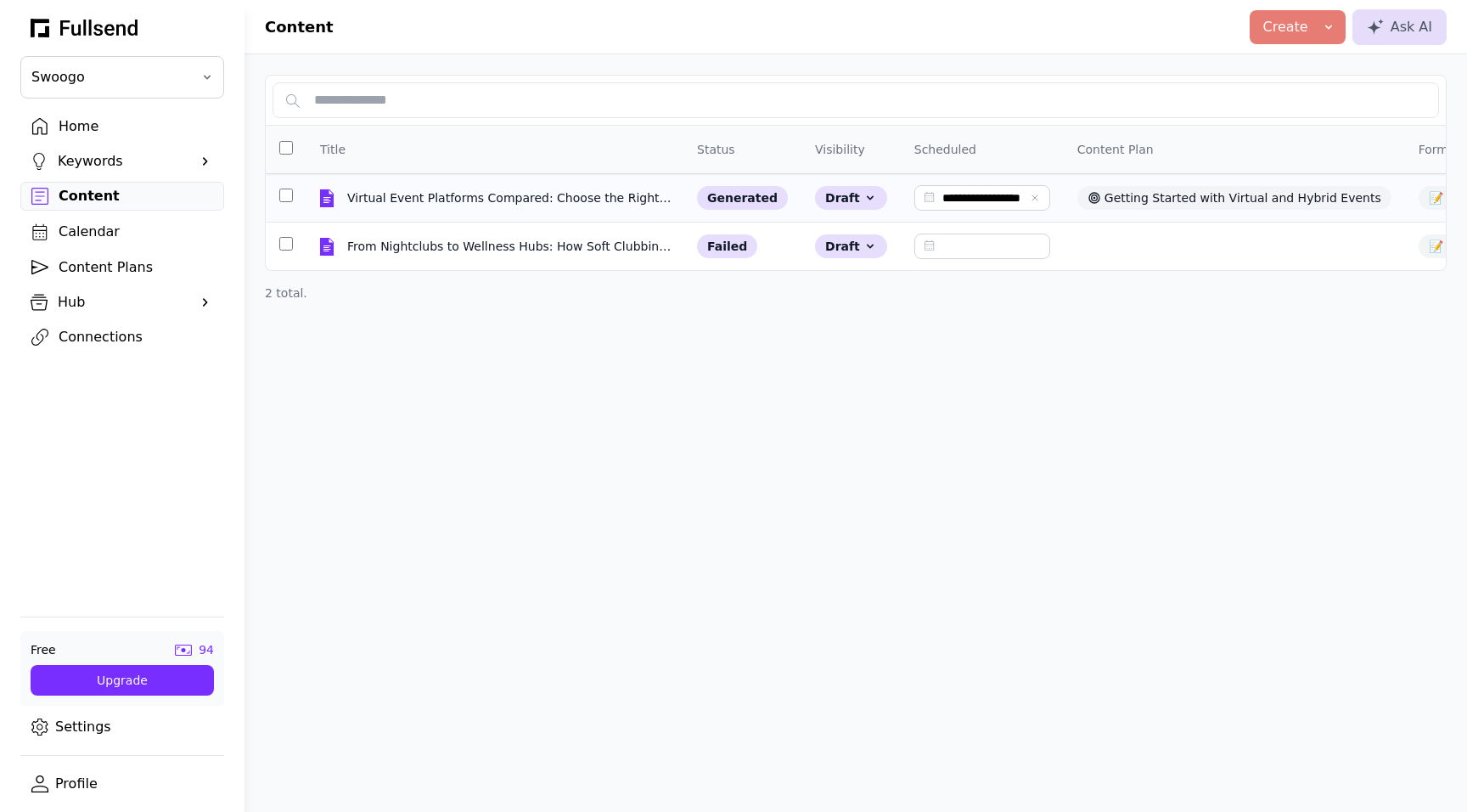
click at [686, 203] on td "generated" at bounding box center [743, 198] width 118 height 49
select select "**"
